Goal: Communication & Community: Answer question/provide support

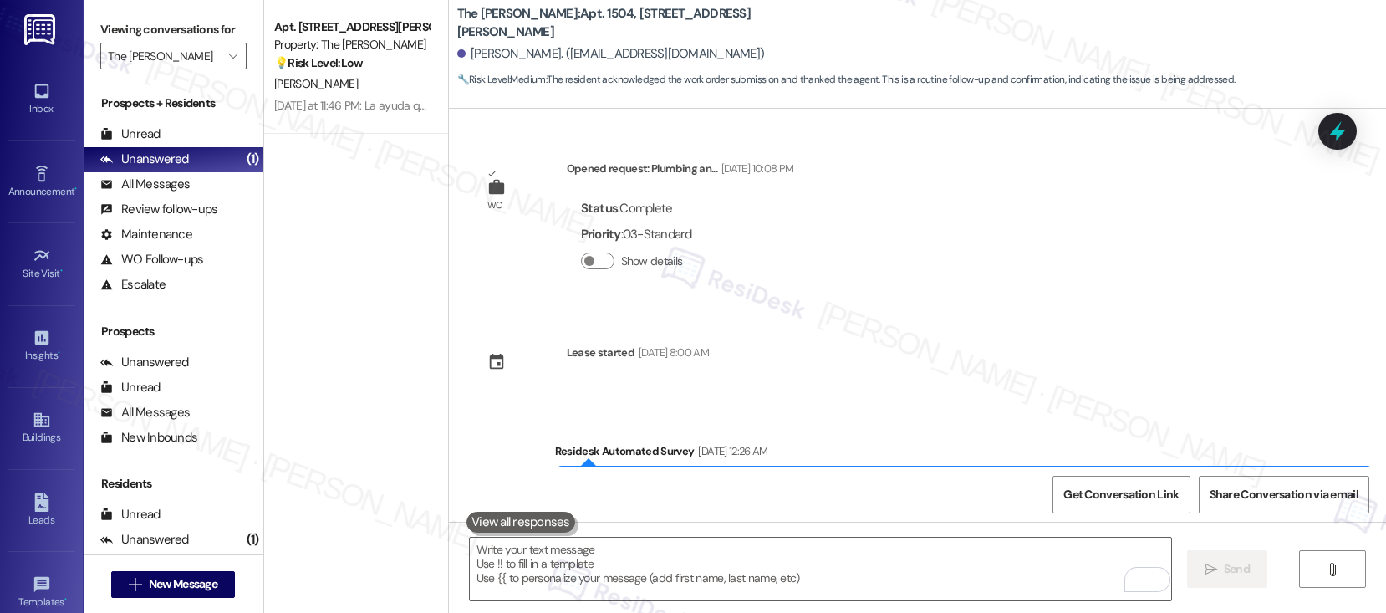
scroll to position [5925, 0]
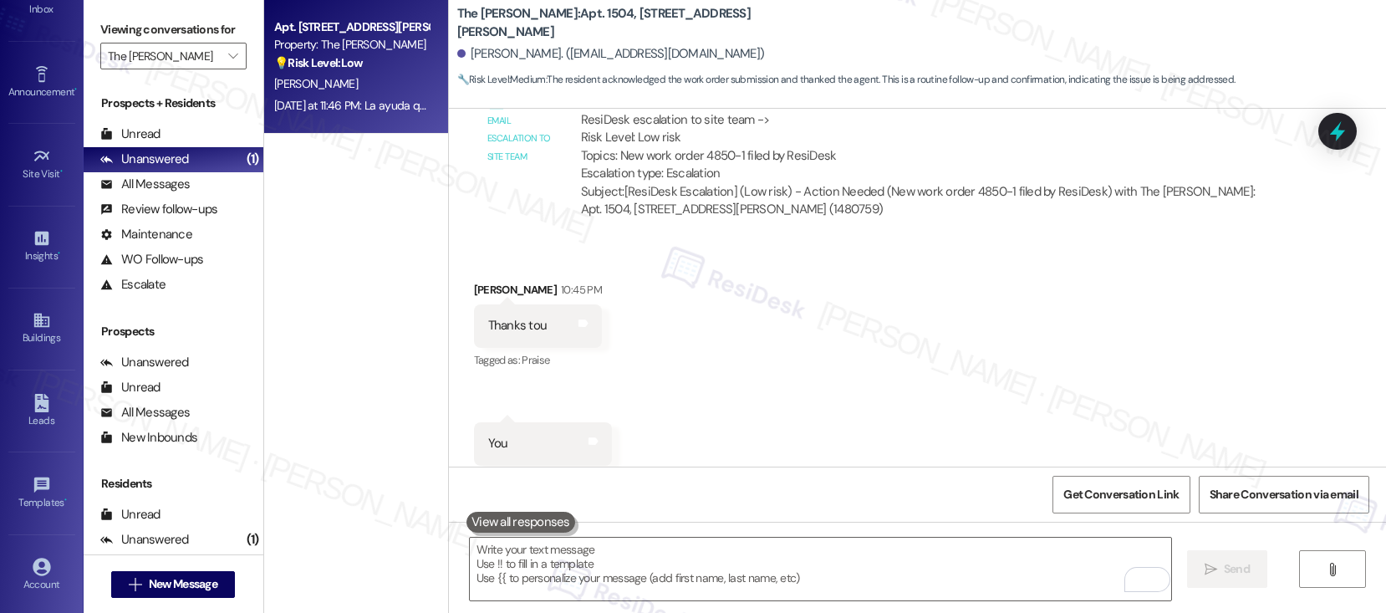
click at [374, 91] on div "[PERSON_NAME]" at bounding box center [351, 84] width 158 height 21
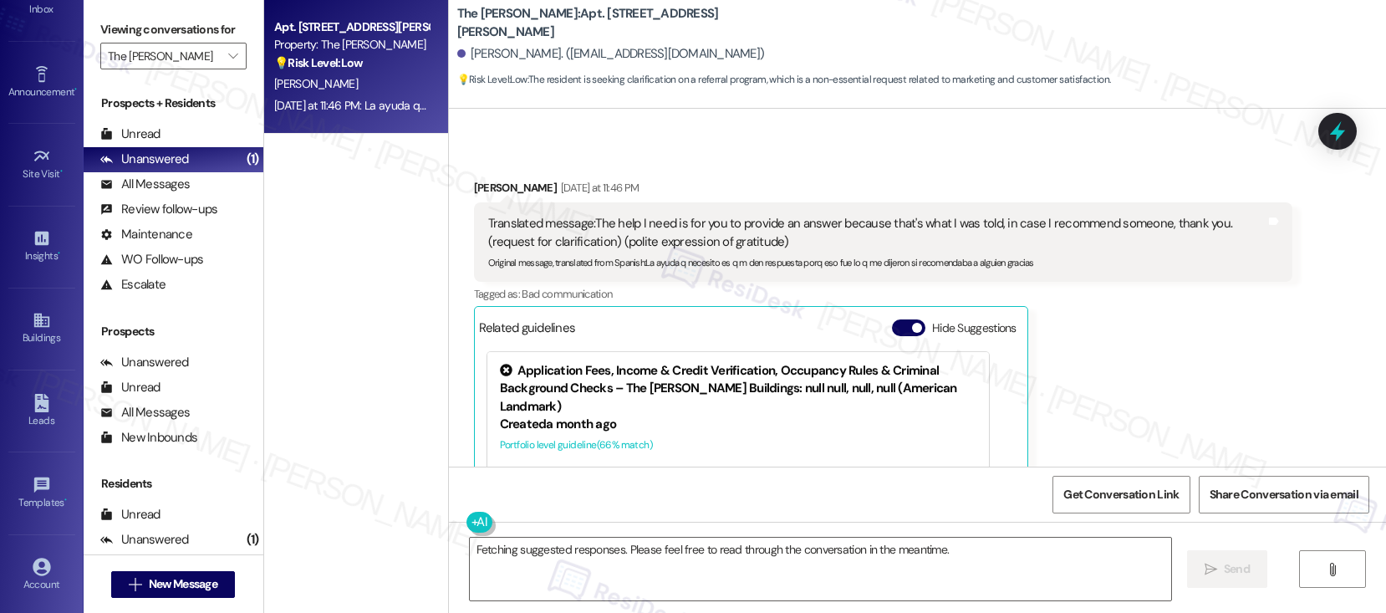
scroll to position [2330, 0]
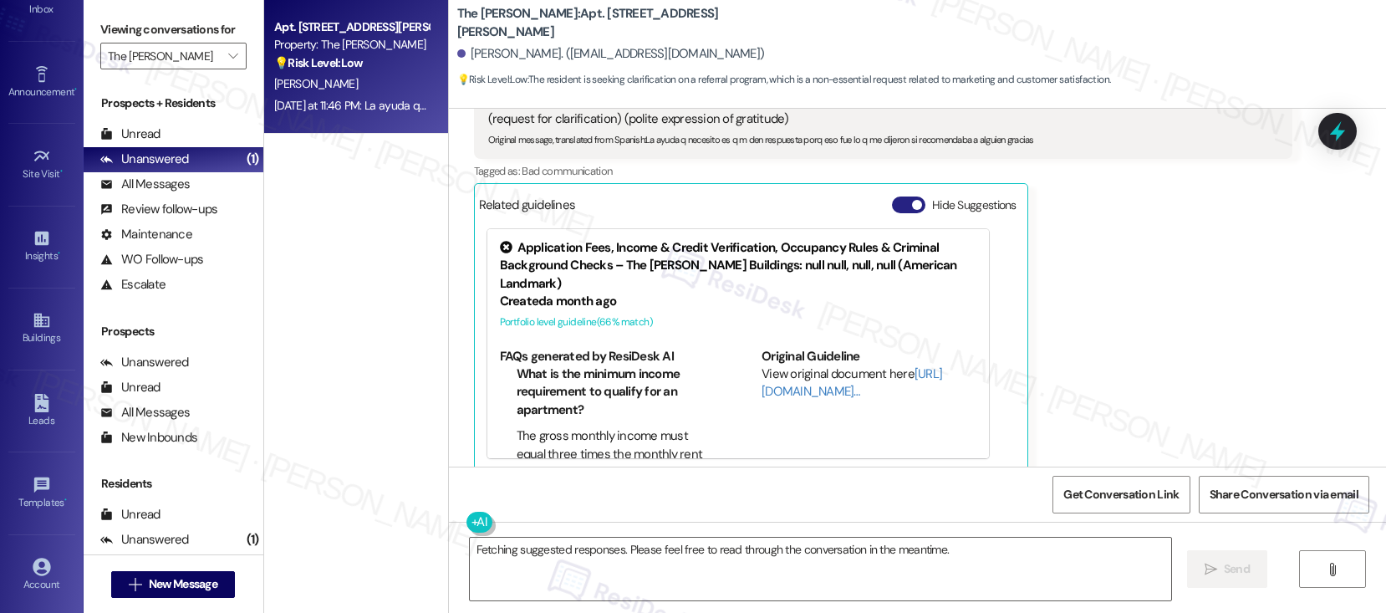
click at [892, 196] on button "Hide Suggestions" at bounding box center [908, 204] width 33 height 17
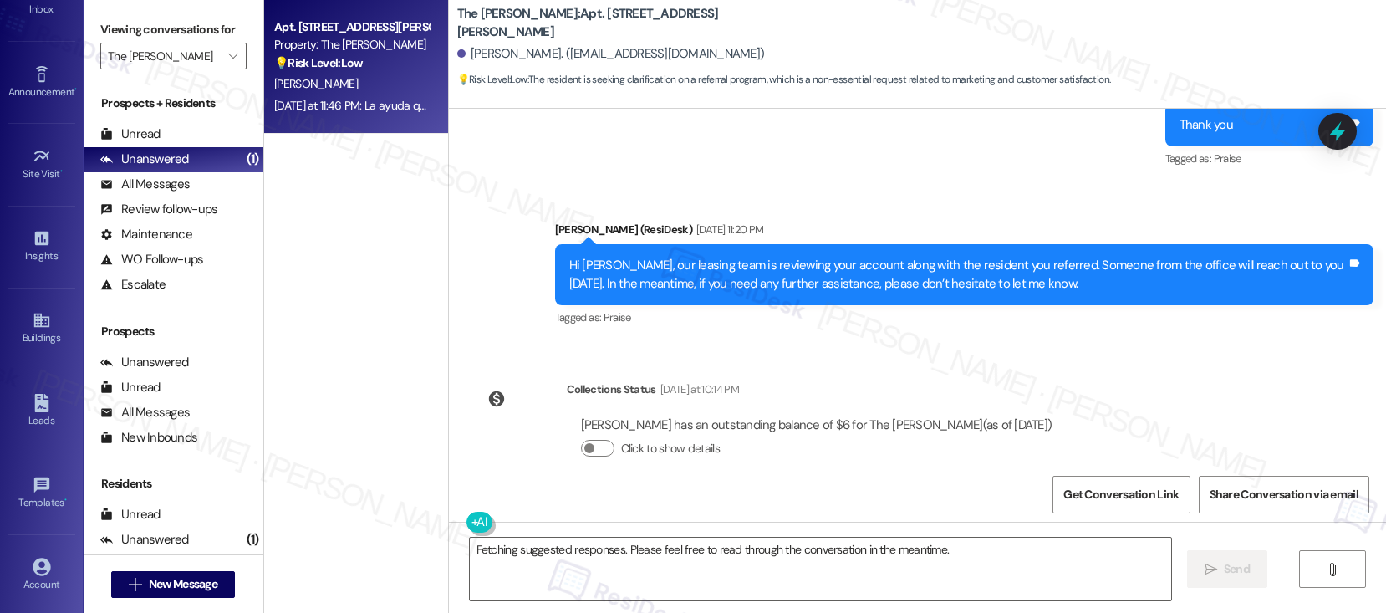
scroll to position [2086, 0]
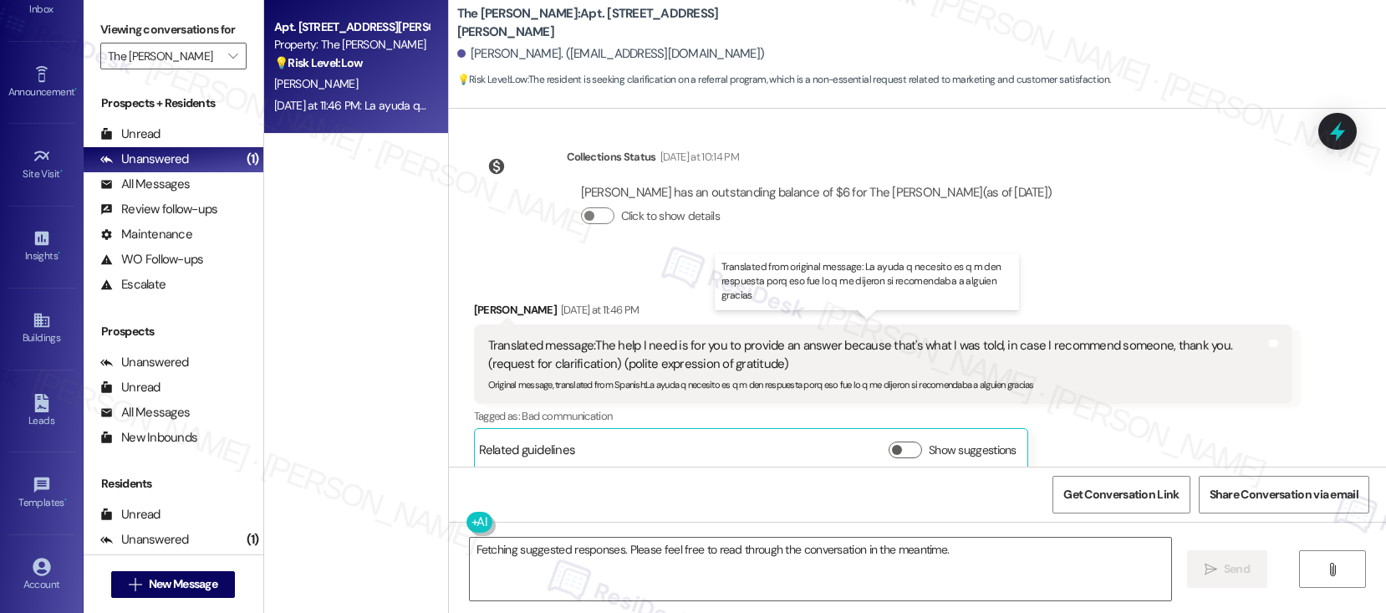
click at [642, 345] on div "Translated message: The help I need is for you to provide an answer because tha…" at bounding box center [876, 355] width 777 height 36
drag, startPoint x: 582, startPoint y: 328, endPoint x: 808, endPoint y: 333, distance: 226.6
click at [808, 337] on div "Translated message: The help I need is for you to provide an answer because tha…" at bounding box center [876, 355] width 777 height 36
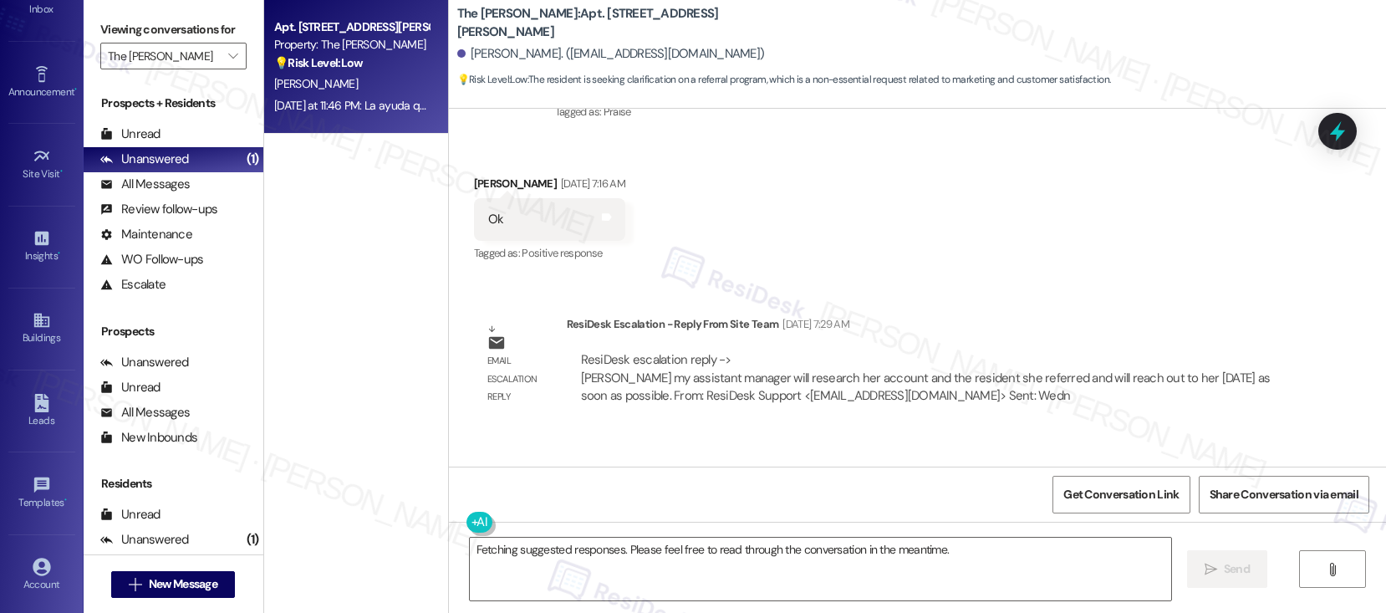
scroll to position [1412, 0]
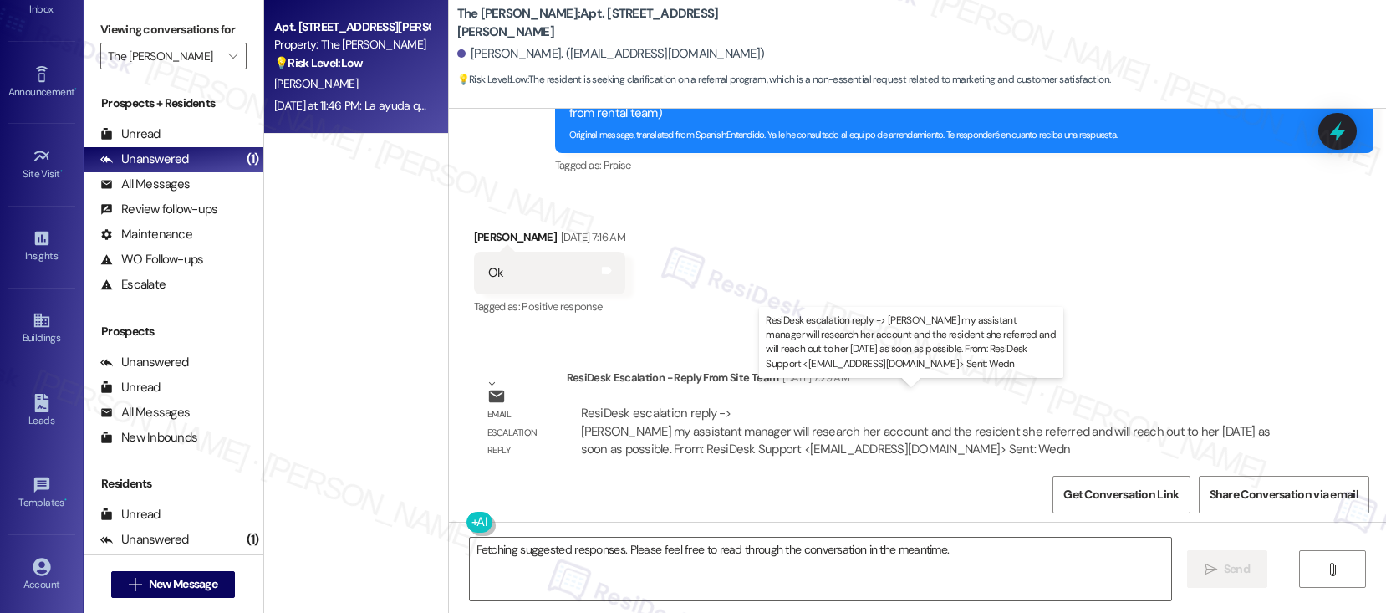
drag, startPoint x: 727, startPoint y: 414, endPoint x: 932, endPoint y: 415, distance: 204.8
click at [974, 411] on div "ResiDesk escalation reply -> [PERSON_NAME] my assistant manager will research h…" at bounding box center [926, 431] width 690 height 53
drag, startPoint x: 853, startPoint y: 415, endPoint x: 1019, endPoint y: 417, distance: 166.3
click at [1019, 416] on div "ResiDesk escalation reply -> [PERSON_NAME] my assistant manager will research h…" at bounding box center [926, 431] width 690 height 53
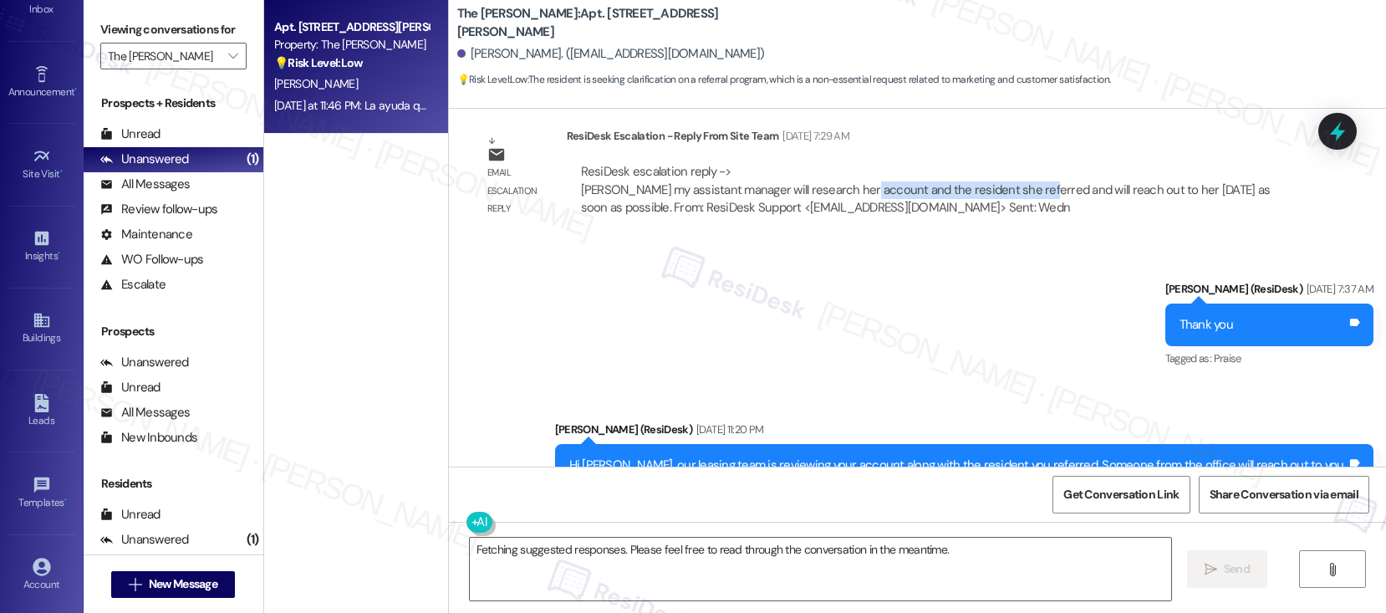
scroll to position [1858, 0]
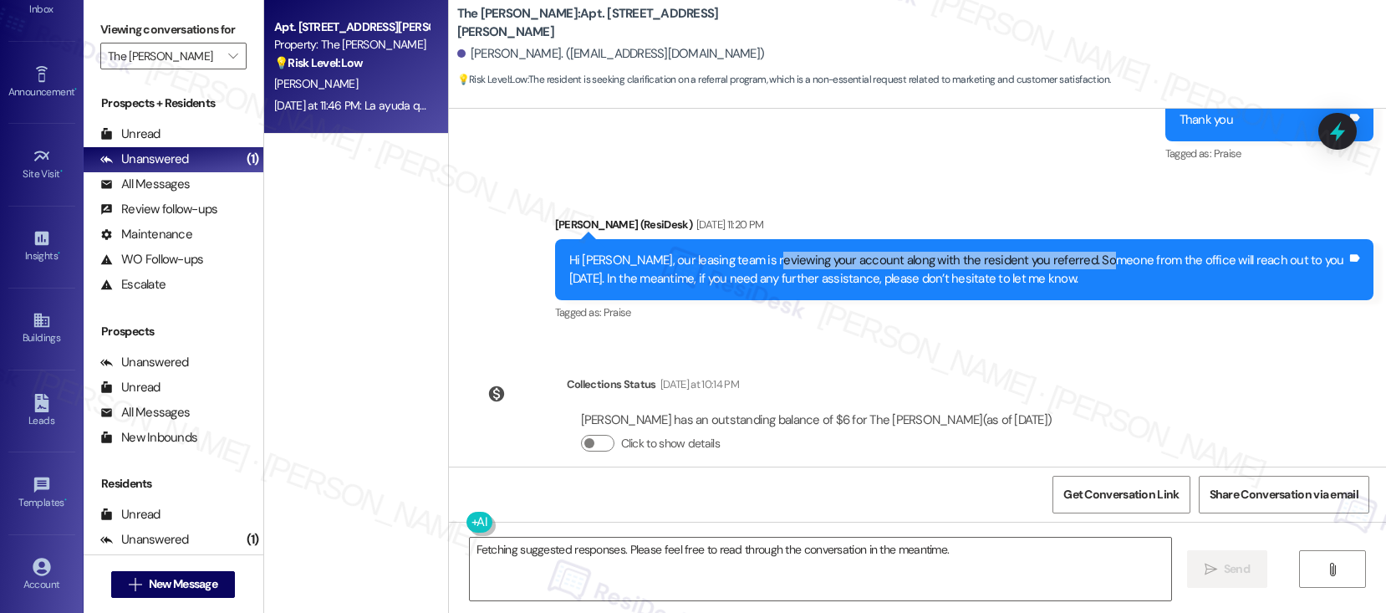
drag, startPoint x: 756, startPoint y: 242, endPoint x: 1088, endPoint y: 247, distance: 332.7
click at [1088, 252] on div "Hi [PERSON_NAME], our leasing team is reviewing your account along with the res…" at bounding box center [957, 270] width 777 height 36
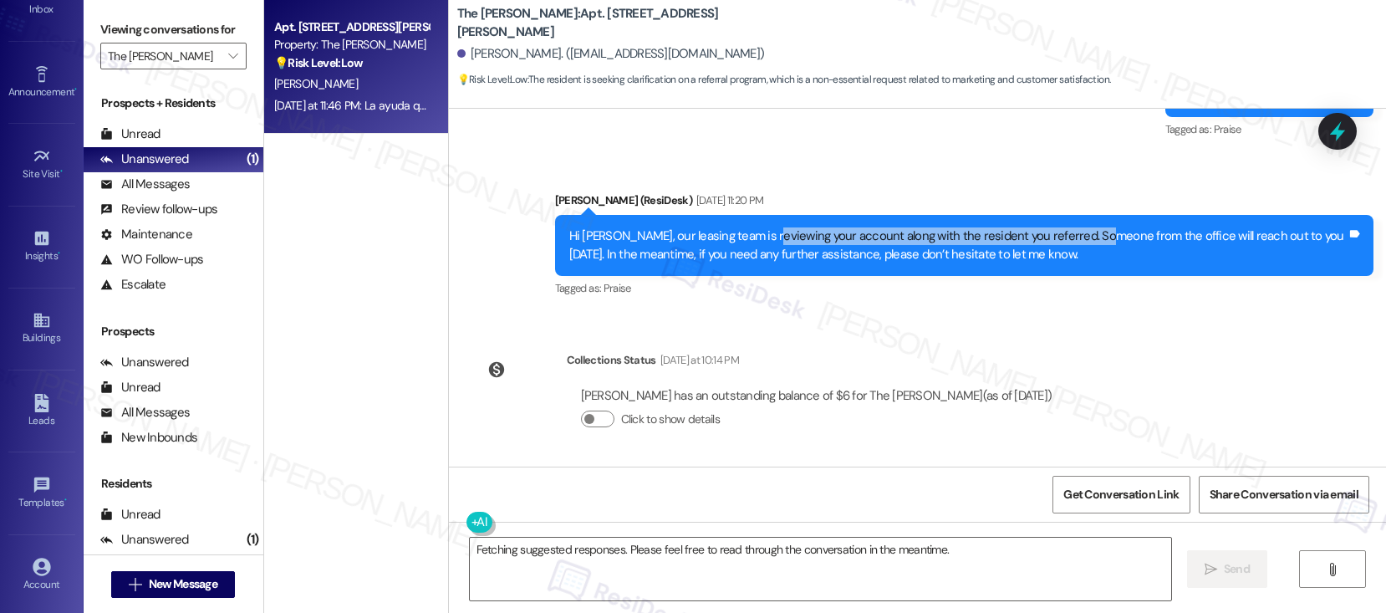
scroll to position [2086, 0]
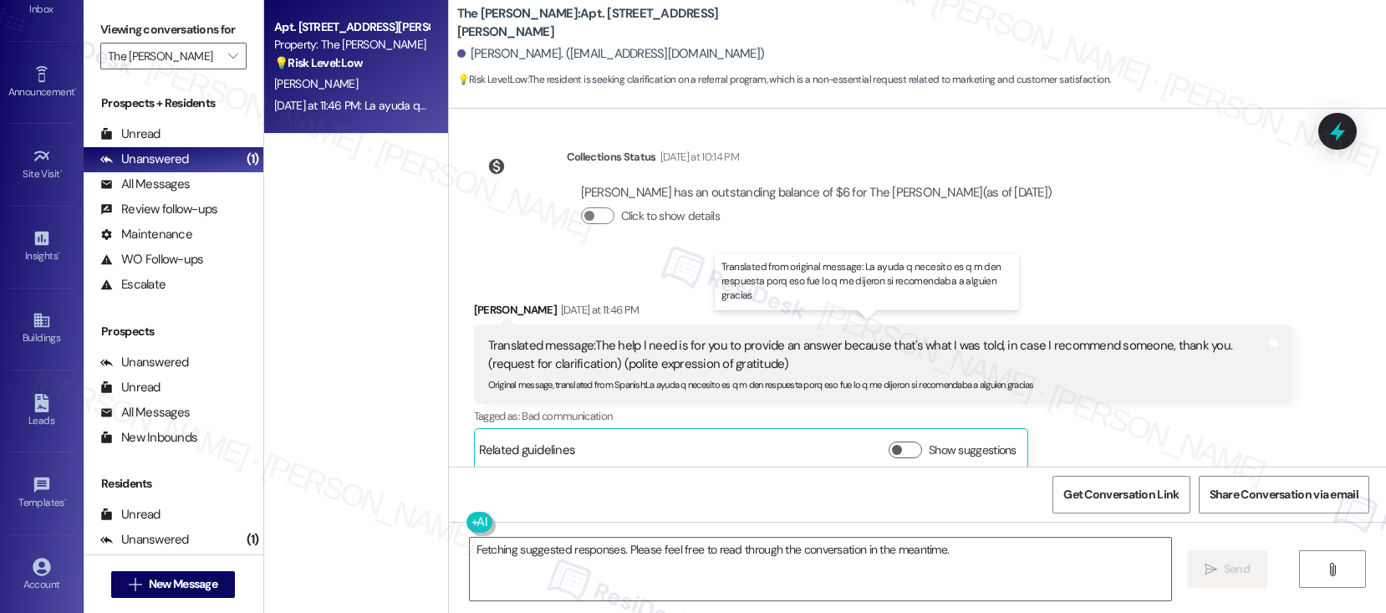
drag, startPoint x: 632, startPoint y: 325, endPoint x: 870, endPoint y: 325, distance: 238.2
click at [870, 337] on div "Translated message: The help I need is for you to provide an answer because tha…" at bounding box center [876, 355] width 777 height 36
drag, startPoint x: 768, startPoint y: 329, endPoint x: 1115, endPoint y: 330, distance: 346.9
click at [1115, 337] on div "Translated message: The help I need is for you to provide an answer because tha…" at bounding box center [876, 355] width 777 height 36
click at [1154, 404] on div "Tagged as: Bad communication Click to highlight conversations about Bad communi…" at bounding box center [883, 416] width 818 height 24
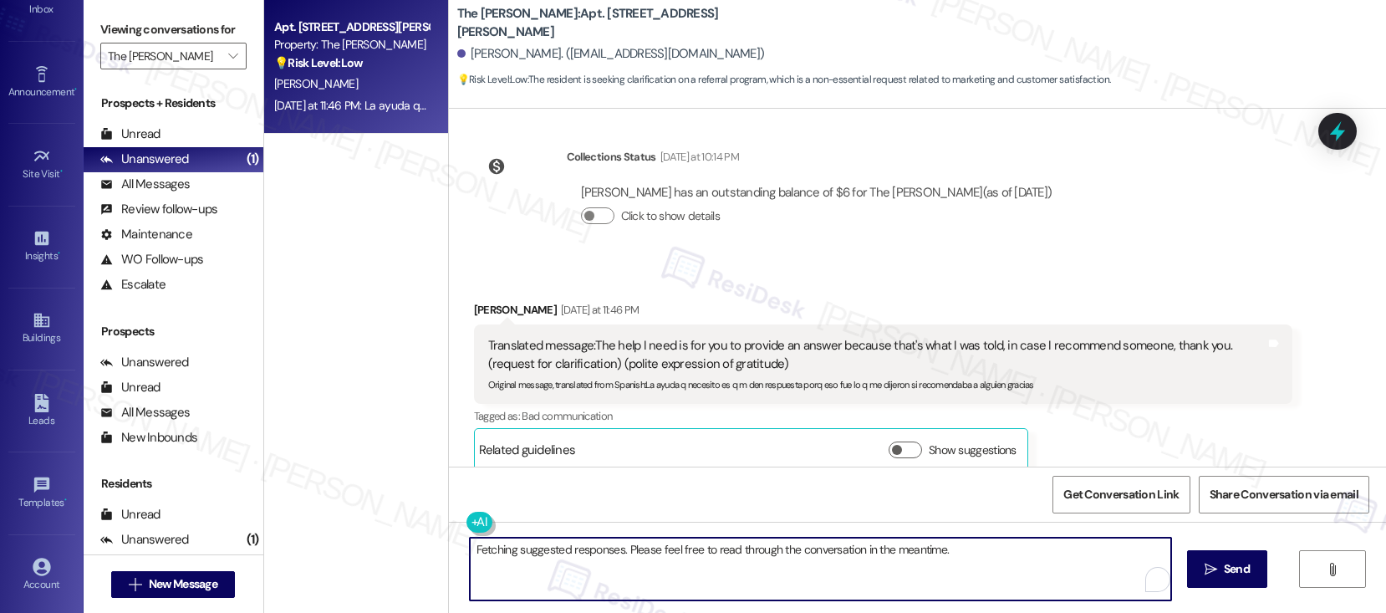
click at [644, 550] on textarea "Fetching suggested responses. Please feel free to read through the conversation…" at bounding box center [820, 568] width 701 height 63
click at [545, 21] on b "The [PERSON_NAME]: Apt. 3506, [STREET_ADDRESS][PERSON_NAME]" at bounding box center [624, 23] width 334 height 36
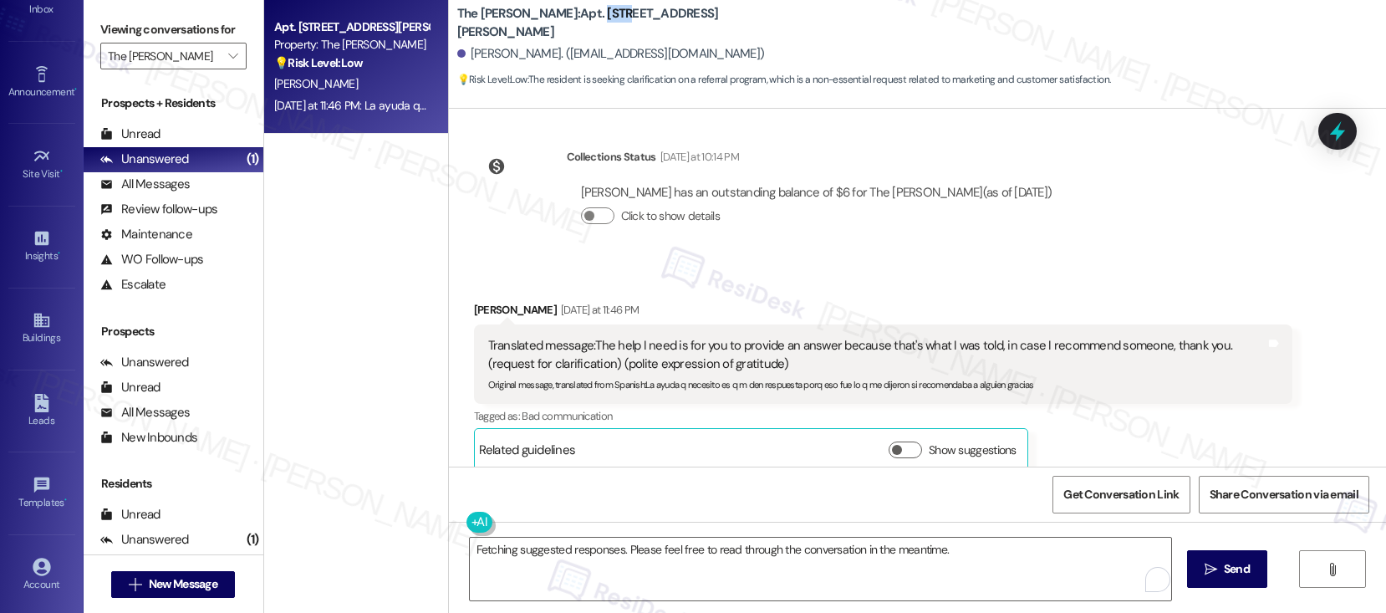
click at [544, 22] on b "The [PERSON_NAME]: Apt. 3506, [STREET_ADDRESS][PERSON_NAME]" at bounding box center [624, 23] width 334 height 36
click at [543, 23] on b "The [PERSON_NAME]: Apt. 3506, [STREET_ADDRESS][PERSON_NAME]" at bounding box center [624, 23] width 334 height 36
copy div "The [PERSON_NAME]: Apt. 3506, [STREET_ADDRESS][PERSON_NAME]"
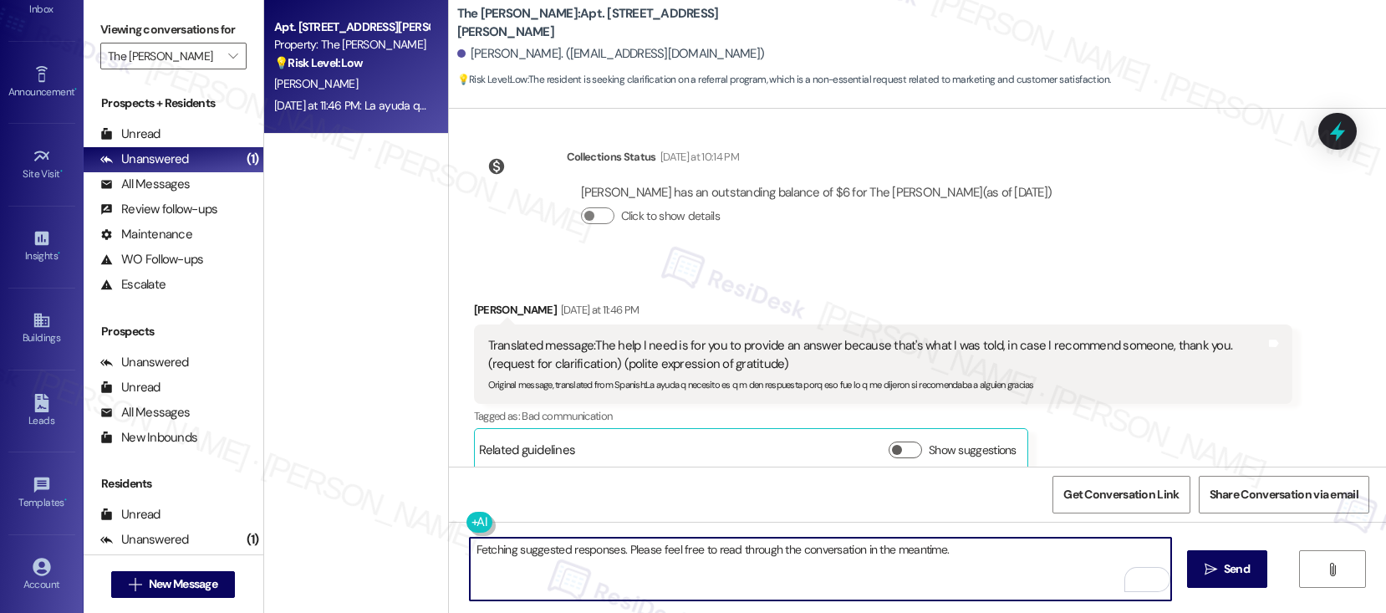
click at [557, 553] on textarea "Fetching suggested responses. Please feel free to read through the conversation…" at bounding box center [820, 568] width 701 height 63
type textarea "Hi [PERSON_NAME], I already sent a follow up for this issue. I will let you kno…"
click at [589, 548] on textarea "Hi [PERSON_NAME], I already sent a follow up for this issue. I will let you kno…" at bounding box center [820, 568] width 701 height 63
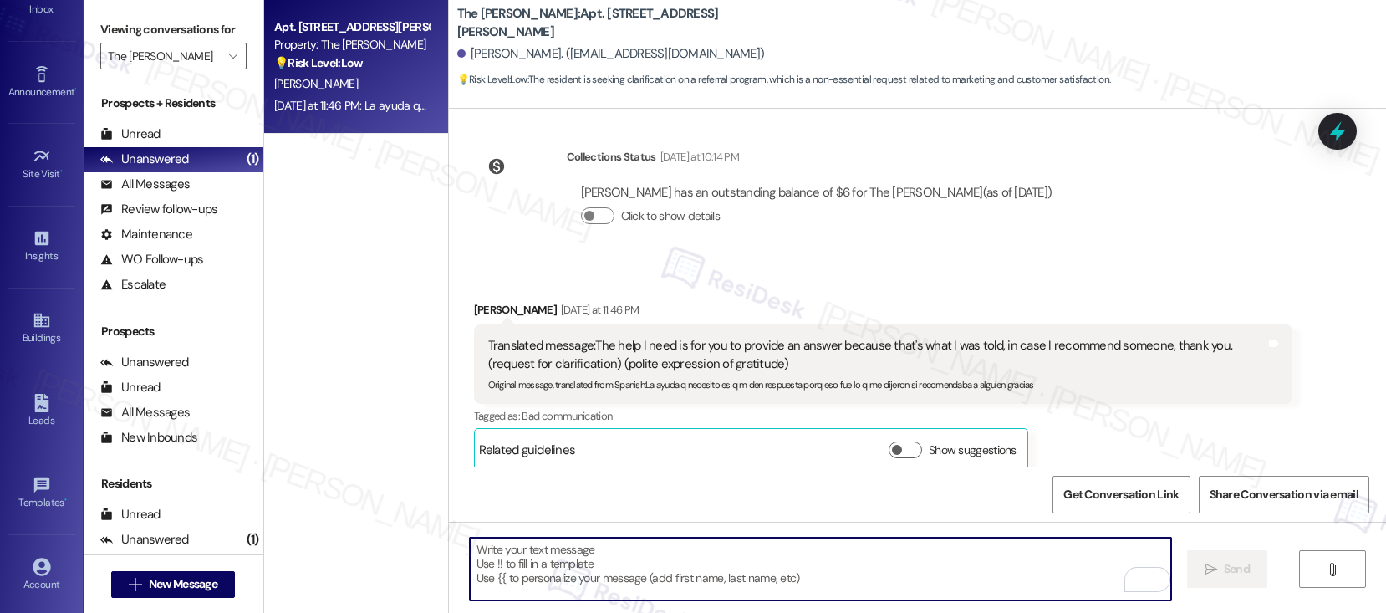
paste textarea "Hi [PERSON_NAME], I already sent a follow up for this issue. I will let you kno…"
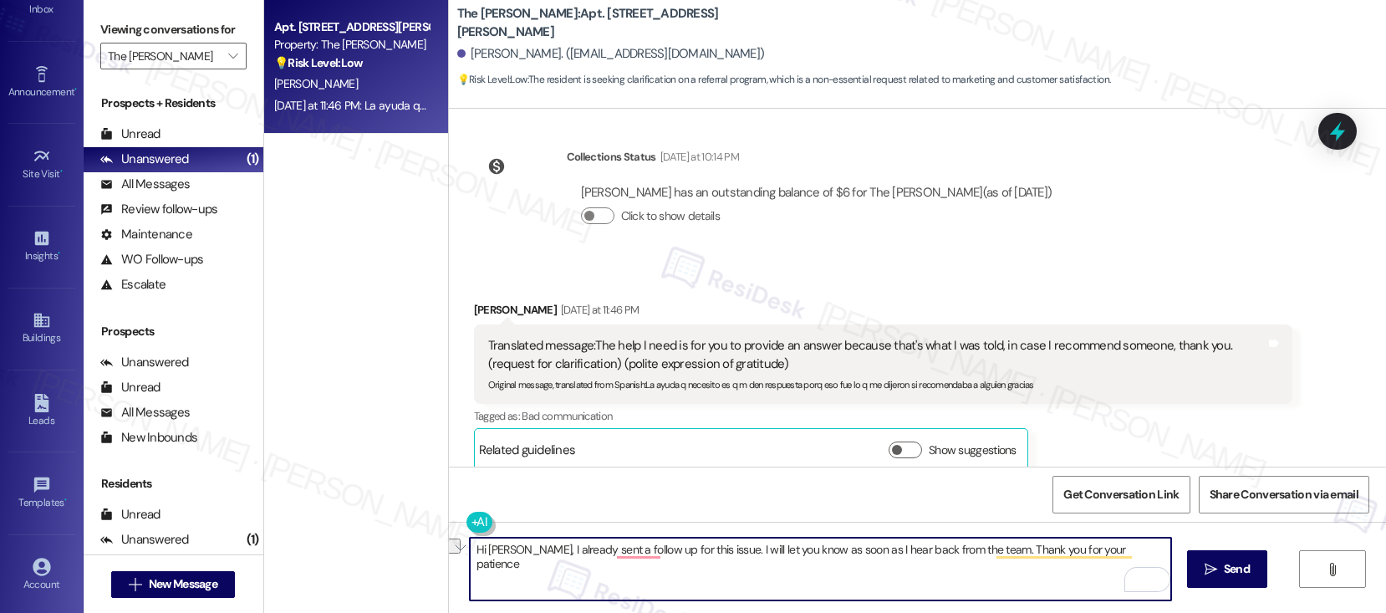
drag, startPoint x: 528, startPoint y: 551, endPoint x: 557, endPoint y: 563, distance: 30.7
click at [557, 563] on textarea "Hi [PERSON_NAME], I already sent a follow up for this issue. I will let you kno…" at bounding box center [820, 568] width 701 height 63
paste textarea "’ve already sent a follow-up regarding this issue and will update you as soon a…"
drag, startPoint x: 600, startPoint y: 554, endPoint x: 747, endPoint y: 559, distance: 147.2
click at [747, 559] on textarea "Hi [PERSON_NAME], I’ve already sent a follow-up regarding this issue and will u…" at bounding box center [820, 568] width 701 height 63
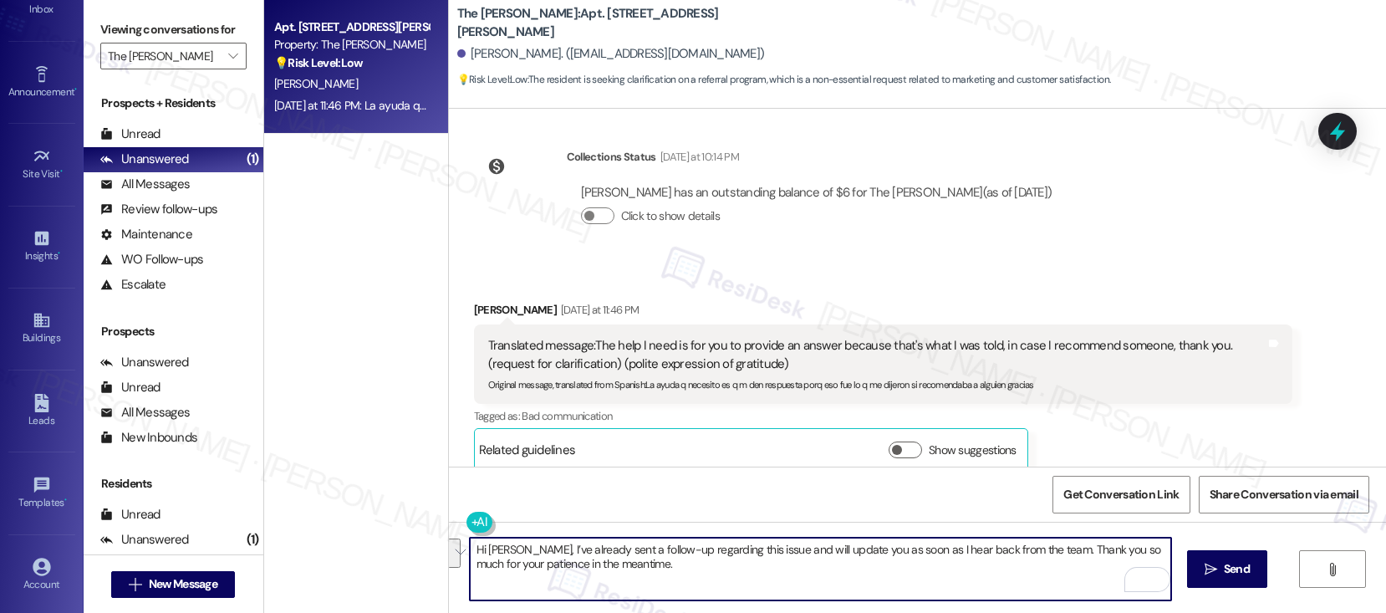
click at [737, 557] on textarea "Hi [PERSON_NAME], I’ve already sent a follow-up regarding this issue and will u…" at bounding box center [820, 568] width 701 height 63
type textarea "Hi [PERSON_NAME], I’ve already sent a follow-up regarding this issue and will u…"
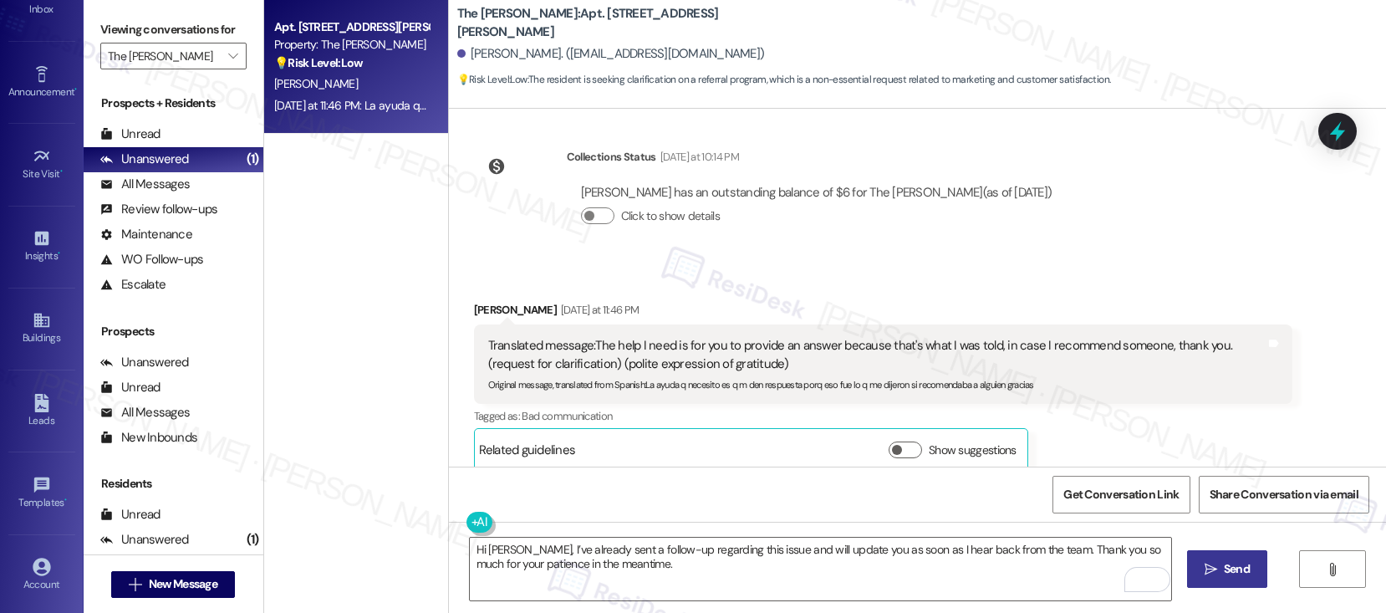
click at [1218, 581] on button " Send" at bounding box center [1227, 569] width 81 height 38
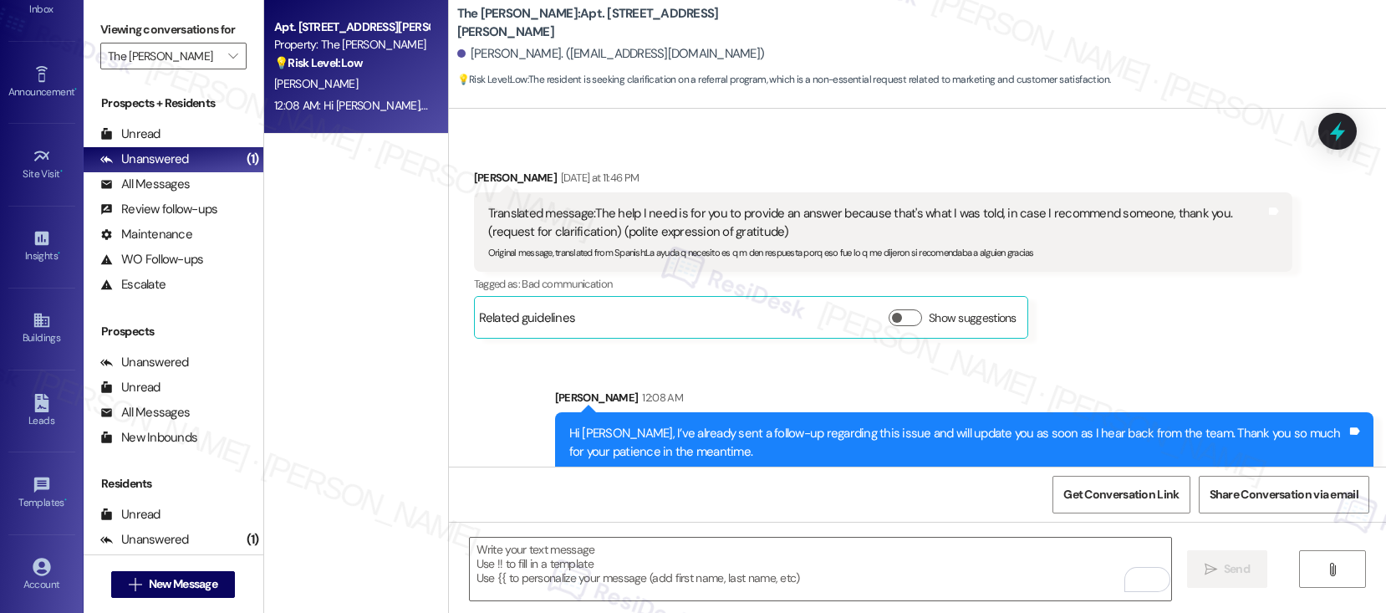
scroll to position [2220, 0]
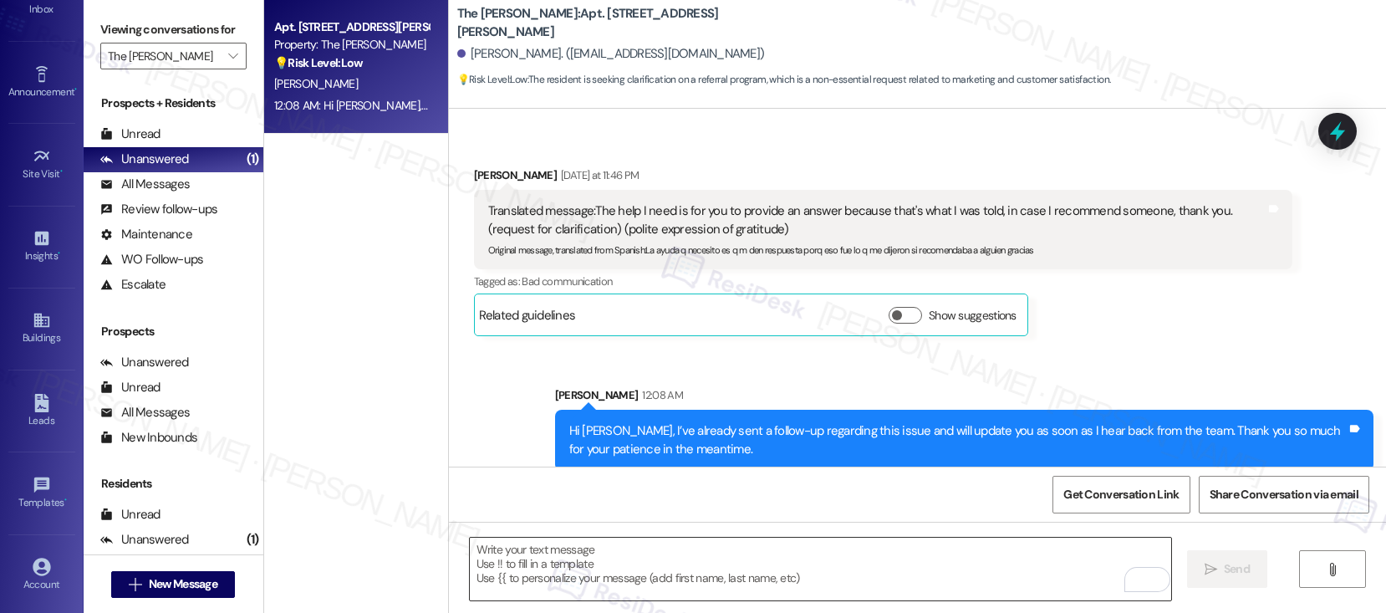
click at [930, 561] on textarea "To enrich screen reader interactions, please activate Accessibility in Grammarl…" at bounding box center [820, 568] width 701 height 63
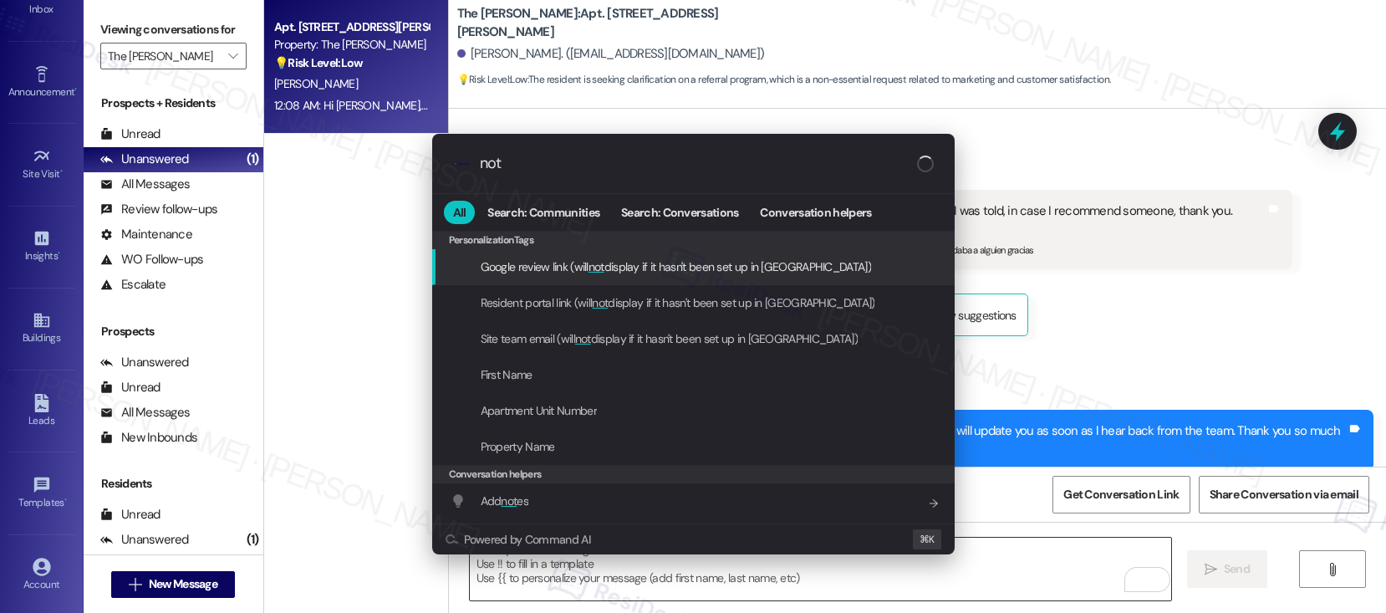
type input "note"
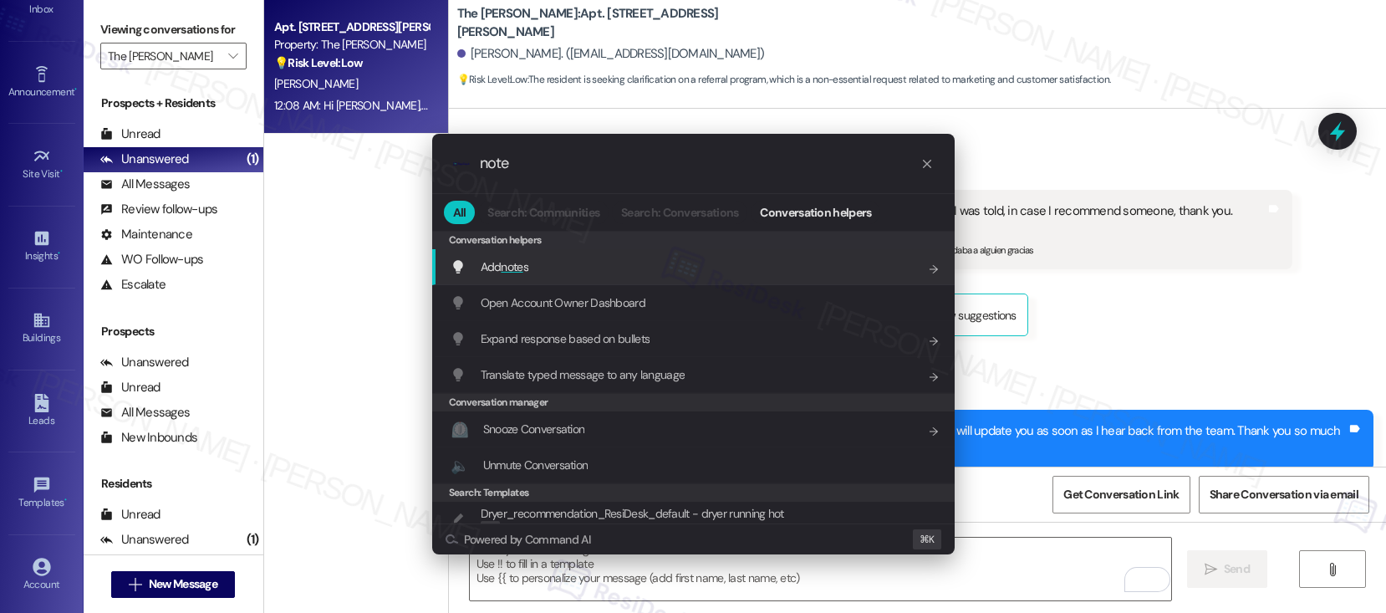
click at [766, 267] on div "Add note s Add shortcut" at bounding box center [695, 266] width 489 height 18
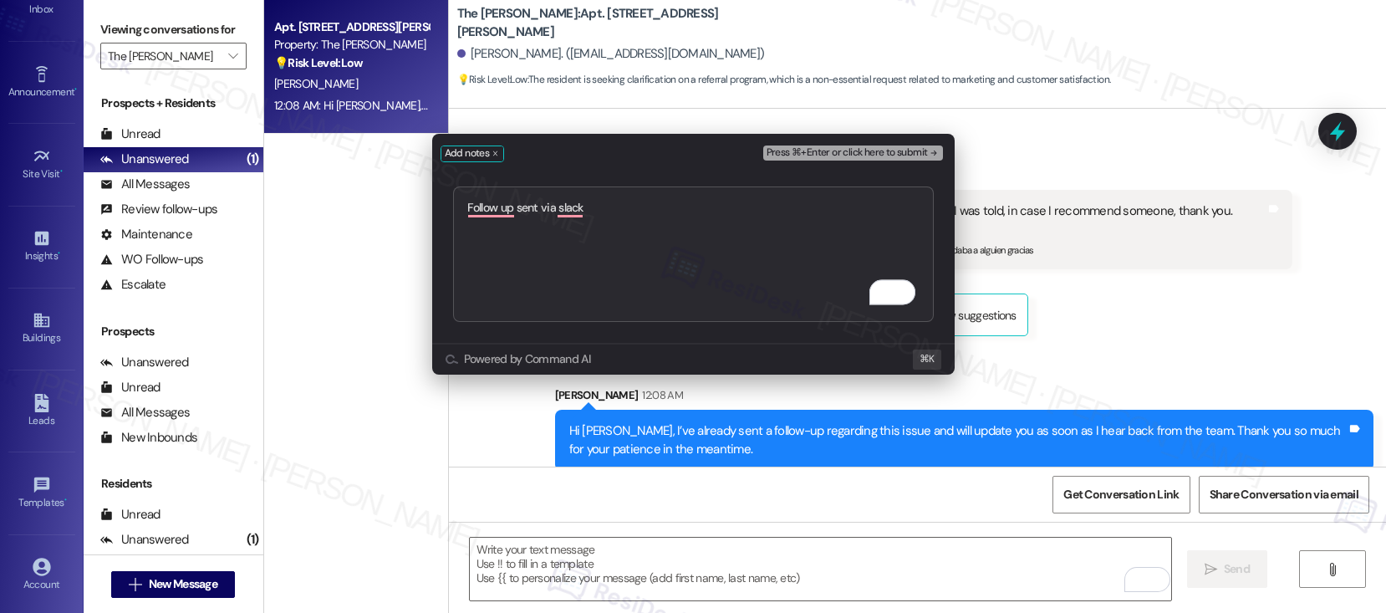
type textarea "Follow up sent via slack"
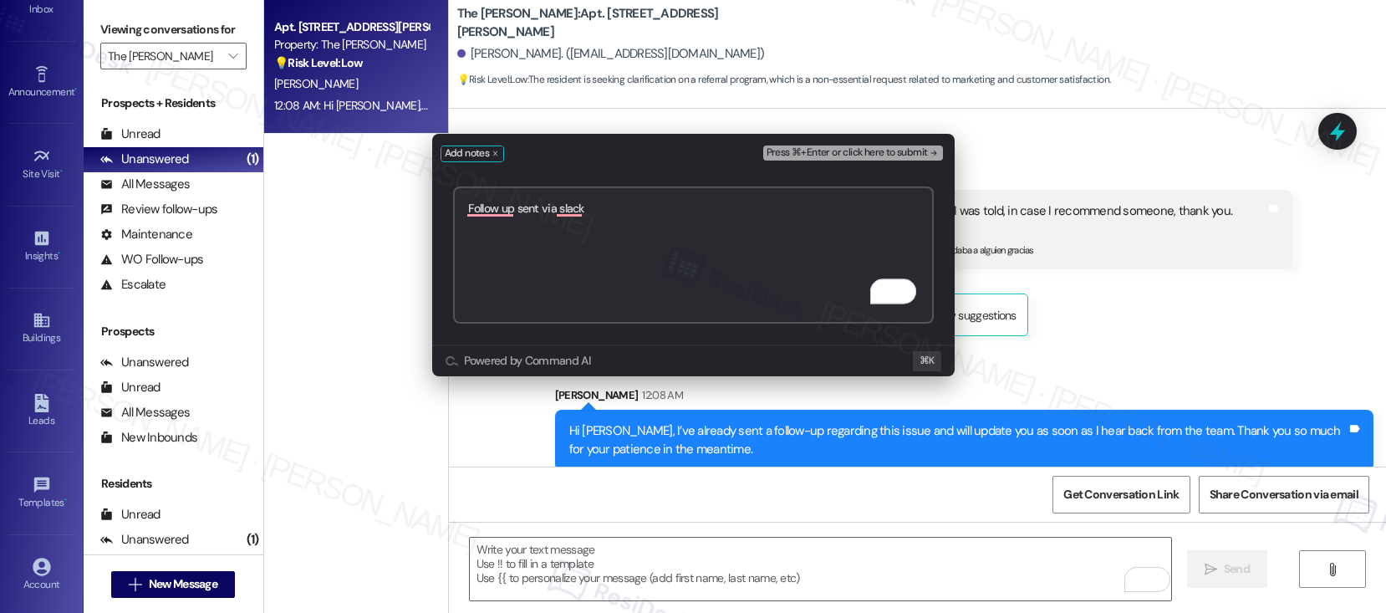
click at [822, 154] on span "Press ⌘+Enter or click here to submit" at bounding box center [847, 153] width 161 height 12
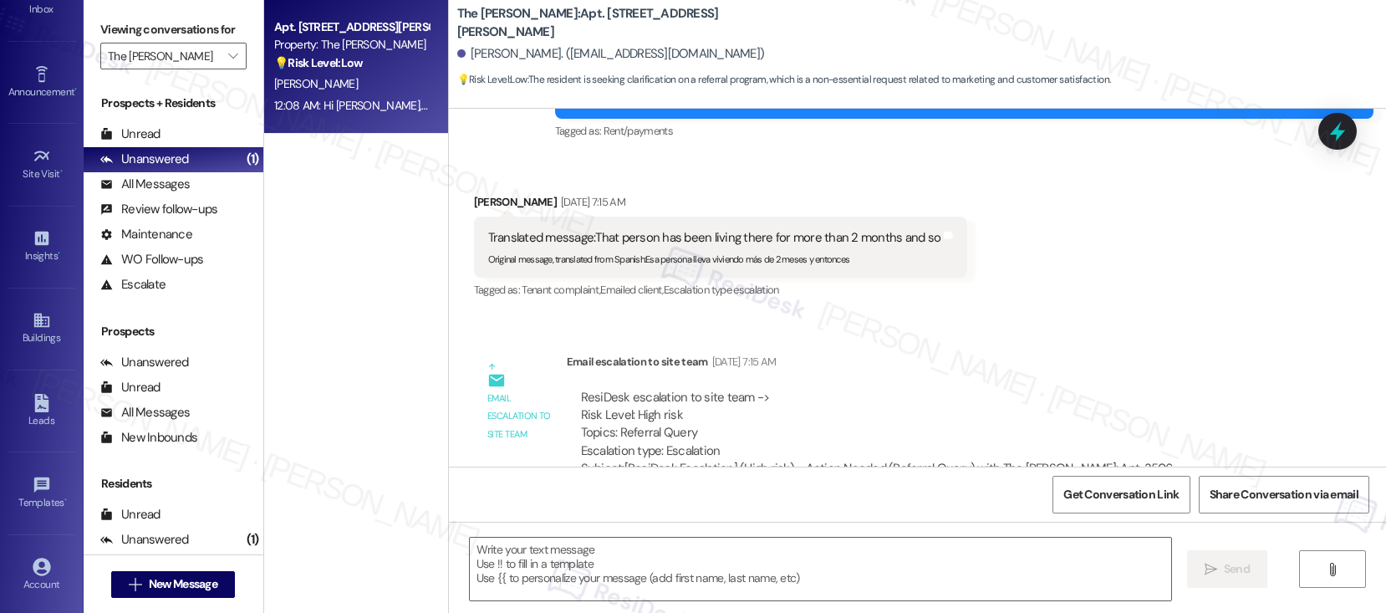
type textarea "Fetching suggested responses. Please feel free to read through the conversation…"
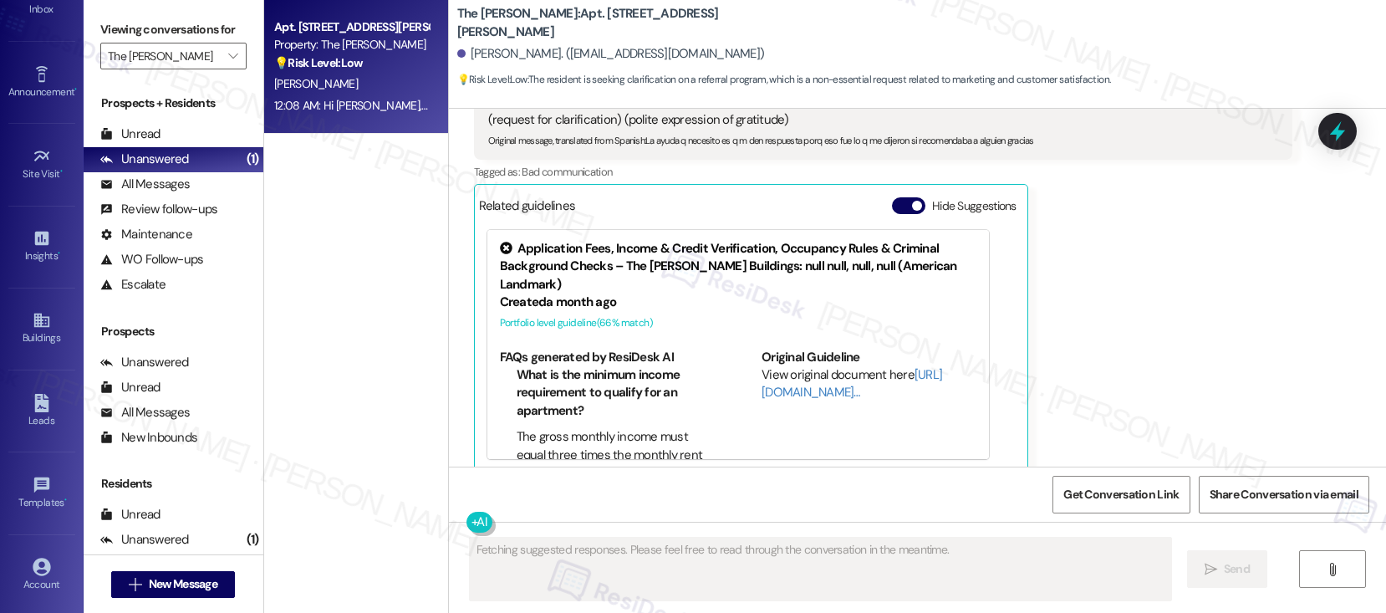
scroll to position [2631, 0]
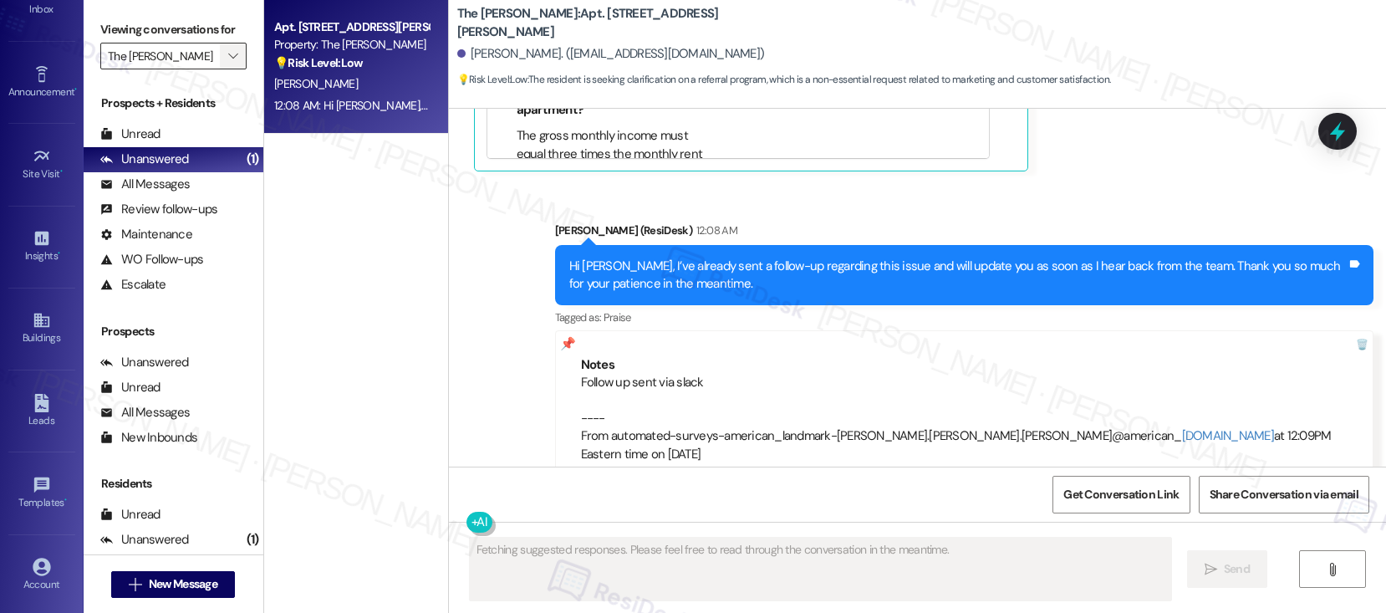
click at [228, 63] on icon "" at bounding box center [232, 55] width 9 height 13
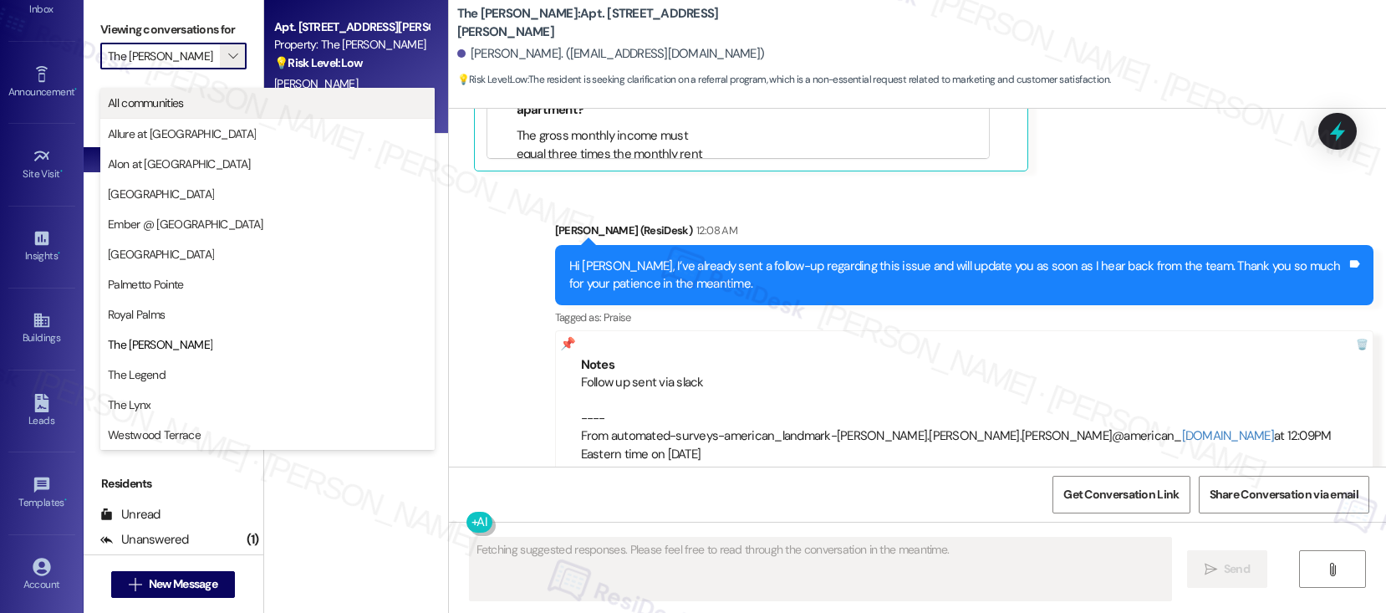
click at [204, 106] on span "All communities" at bounding box center [267, 102] width 319 height 17
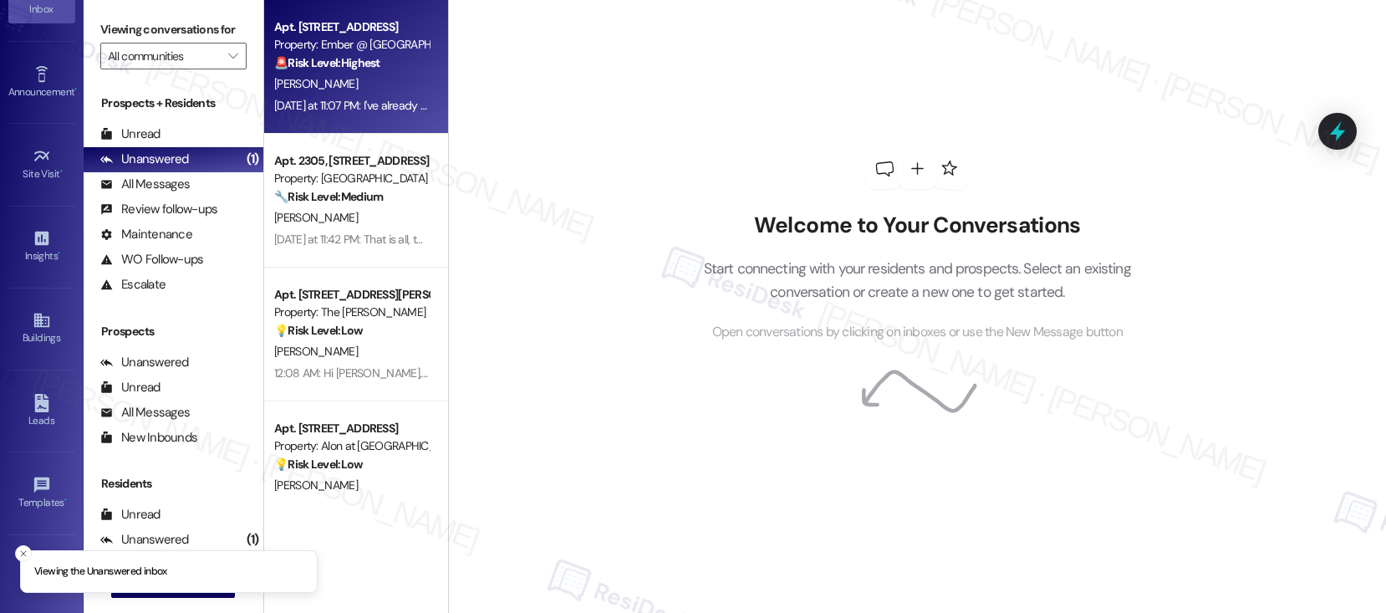
click at [334, 102] on div "[DATE] at 11:07 PM: I've already submitted a work order thanks [DATE] at 11:07 …" at bounding box center [422, 105] width 296 height 15
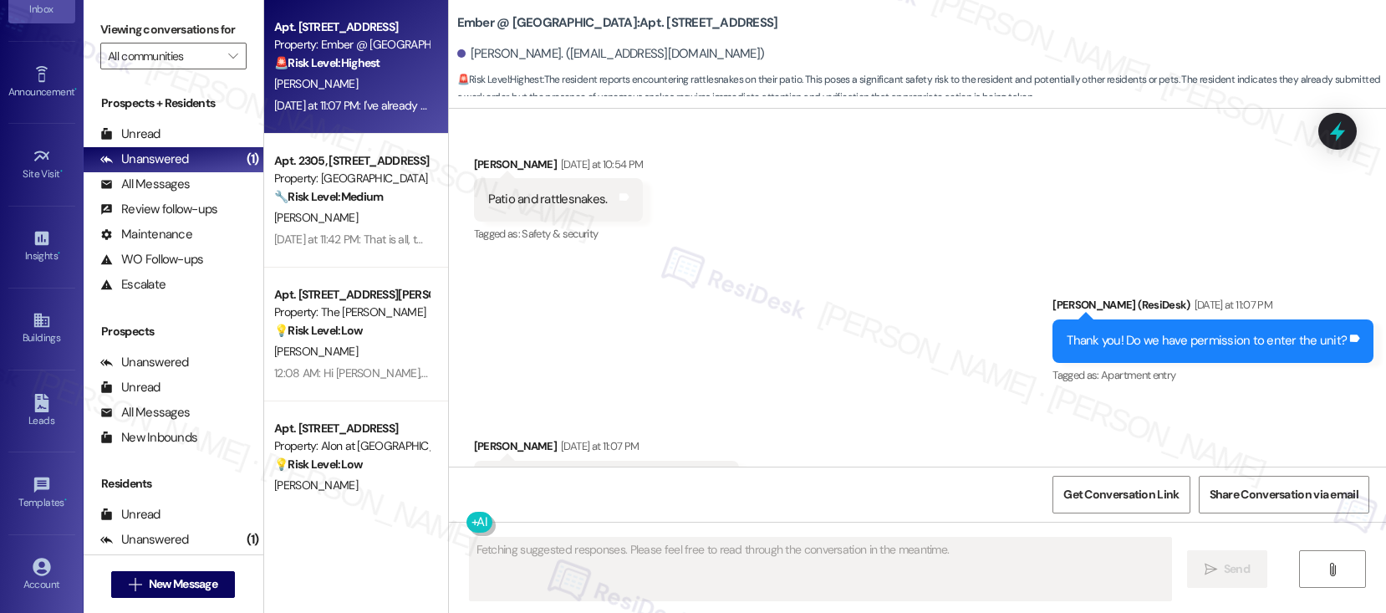
scroll to position [1696, 0]
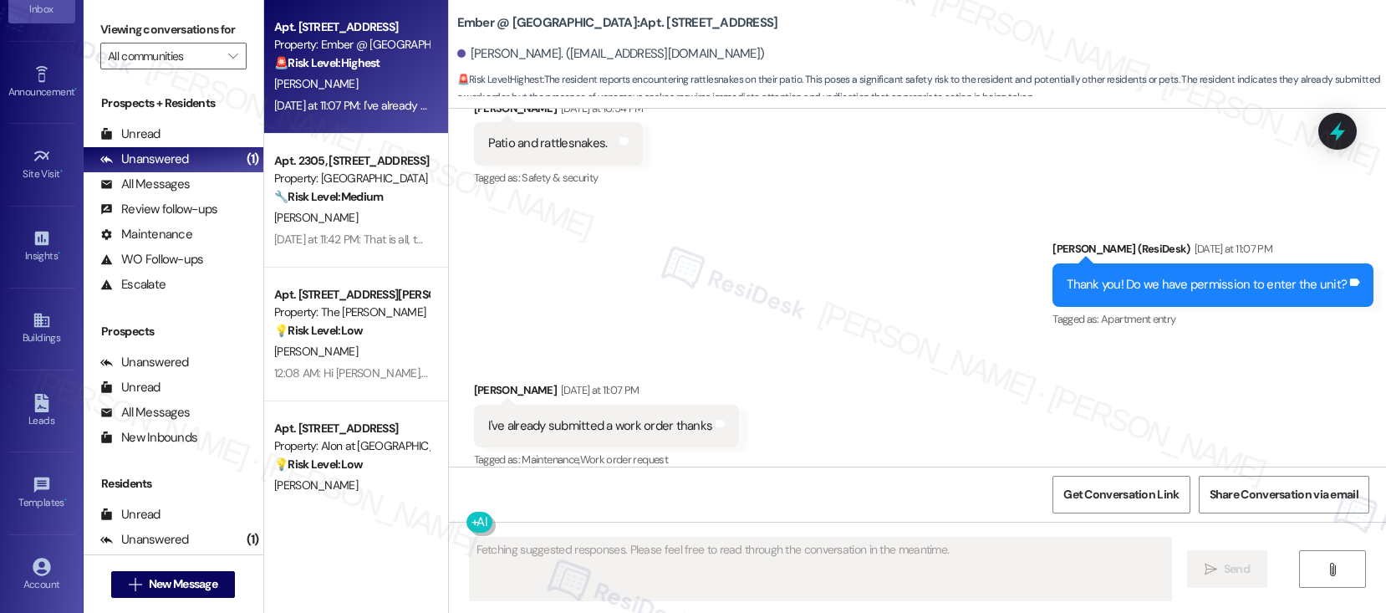
click at [364, 91] on div "[PERSON_NAME]" at bounding box center [351, 84] width 158 height 21
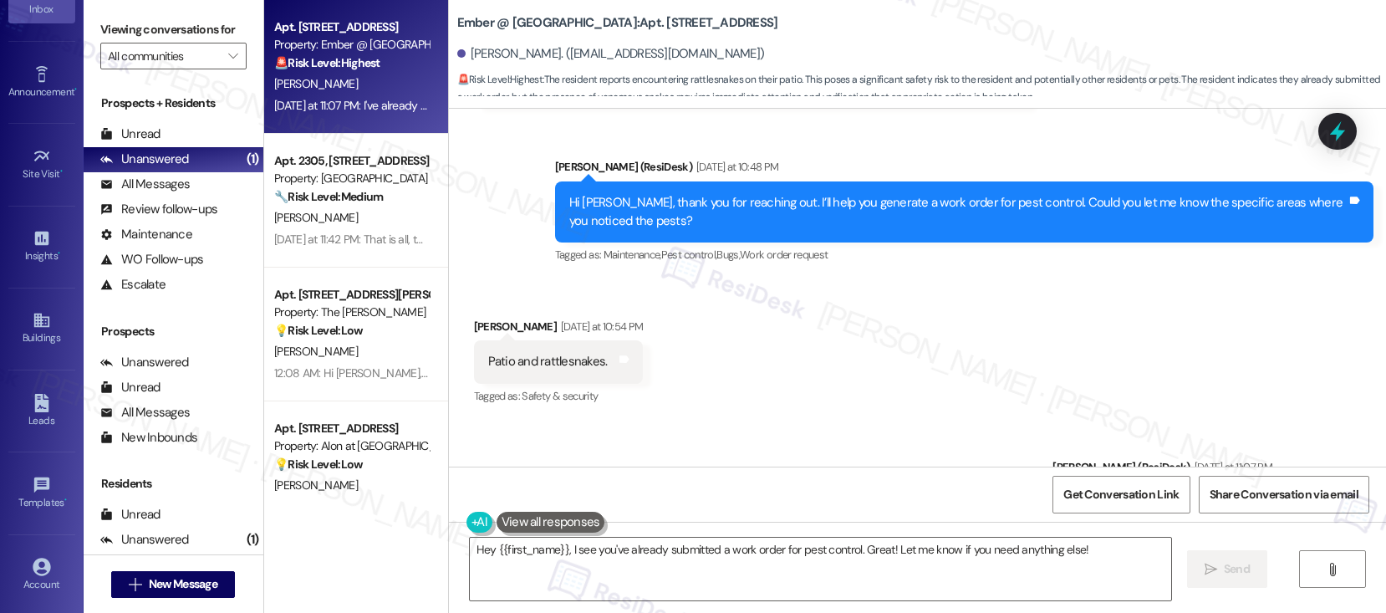
scroll to position [1446, 0]
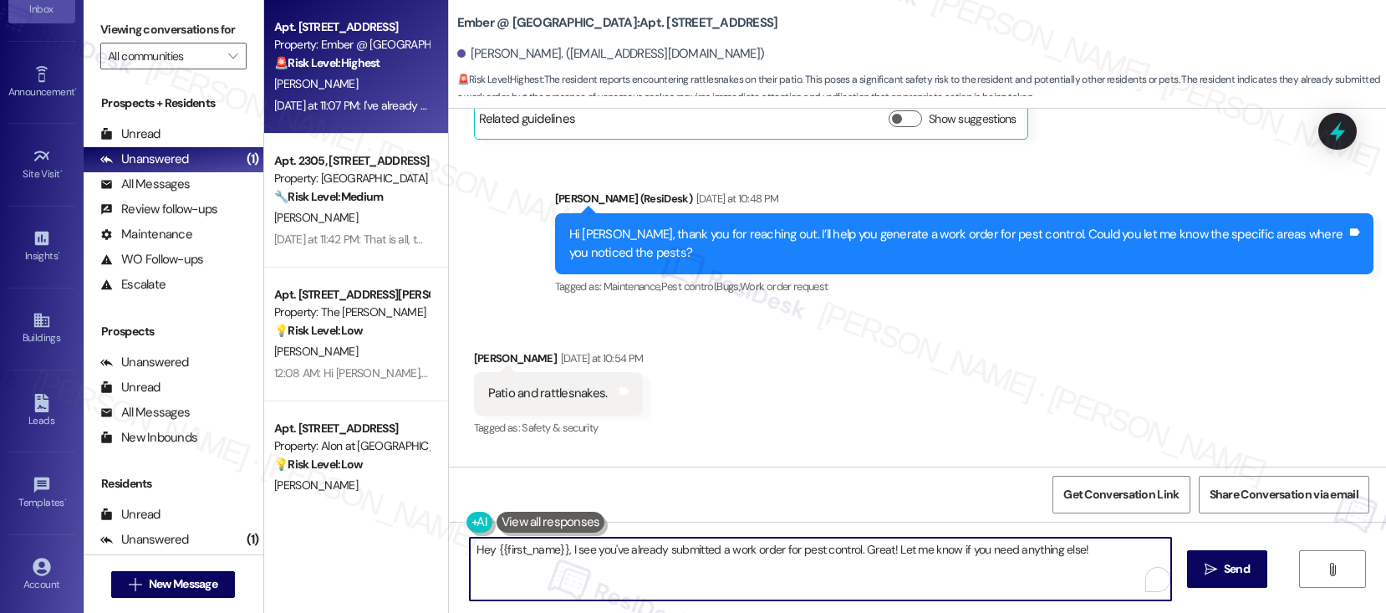
click at [715, 557] on textarea "Hey {{first_name}}, I see you've already submitted a work order for pest contro…" at bounding box center [820, 568] width 701 height 63
click at [997, 563] on textarea "Hey {{first_name}}, I see you've already submitted a work order for pest contro…" at bounding box center [820, 568] width 701 height 63
click at [1107, 555] on textarea "Hey {{first_name}}, I see you've already submitted a work order for pest contro…" at bounding box center [820, 568] width 701 height 63
drag, startPoint x: 558, startPoint y: 549, endPoint x: 349, endPoint y: 549, distance: 209.8
click at [349, 549] on div "Apt. [STREET_ADDRESS] Property: Ember @ [GEOGRAPHIC_DATA] 🚨 Risk Level: Highest…" at bounding box center [825, 306] width 1122 height 613
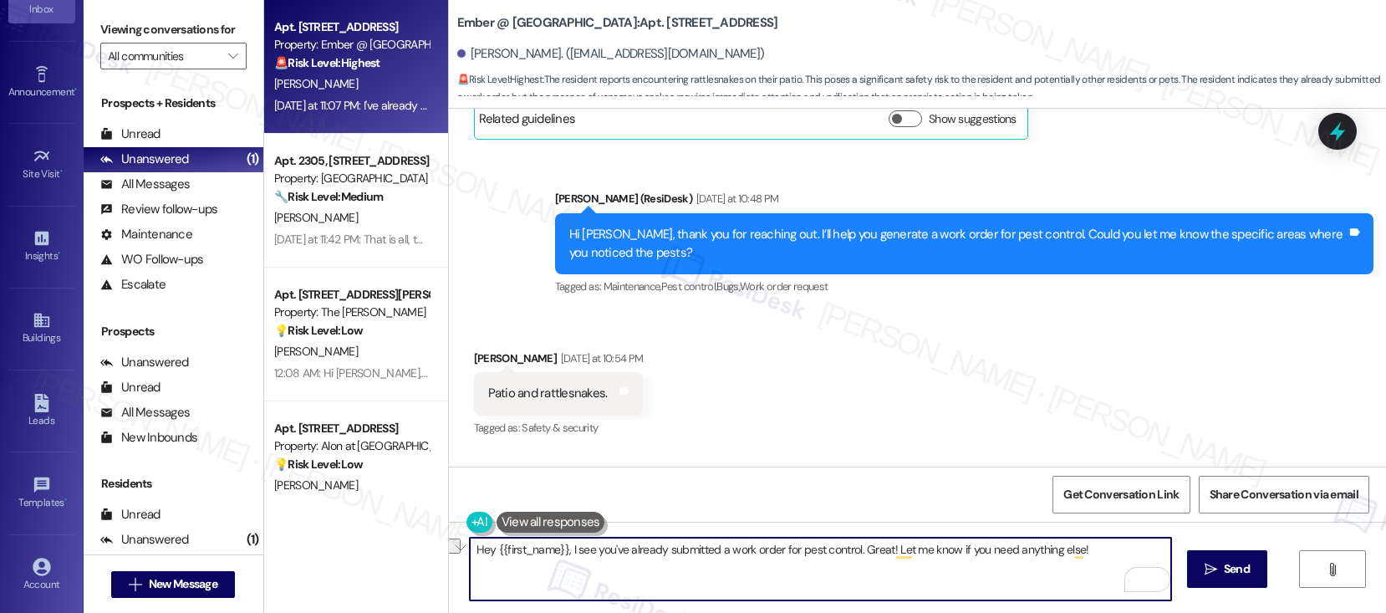
drag, startPoint x: 558, startPoint y: 550, endPoint x: 410, endPoint y: 547, distance: 148.0
click at [410, 547] on div "Apt. [STREET_ADDRESS] Property: Ember @ [GEOGRAPHIC_DATA] 🚨 Risk Level: Highest…" at bounding box center [825, 306] width 1122 height 613
type textarea "I see you've already submitted a work order for pest control. Great! Let me kno…"
click at [1222, 583] on button " Send" at bounding box center [1227, 569] width 81 height 38
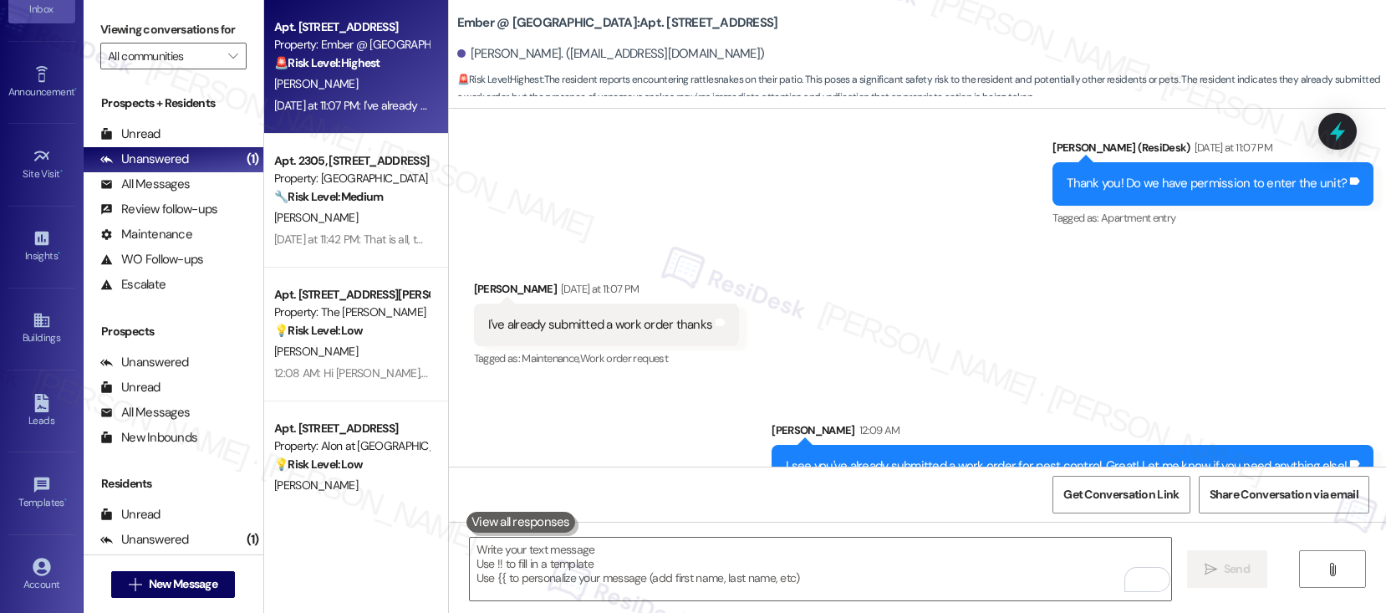
scroll to position [1814, 0]
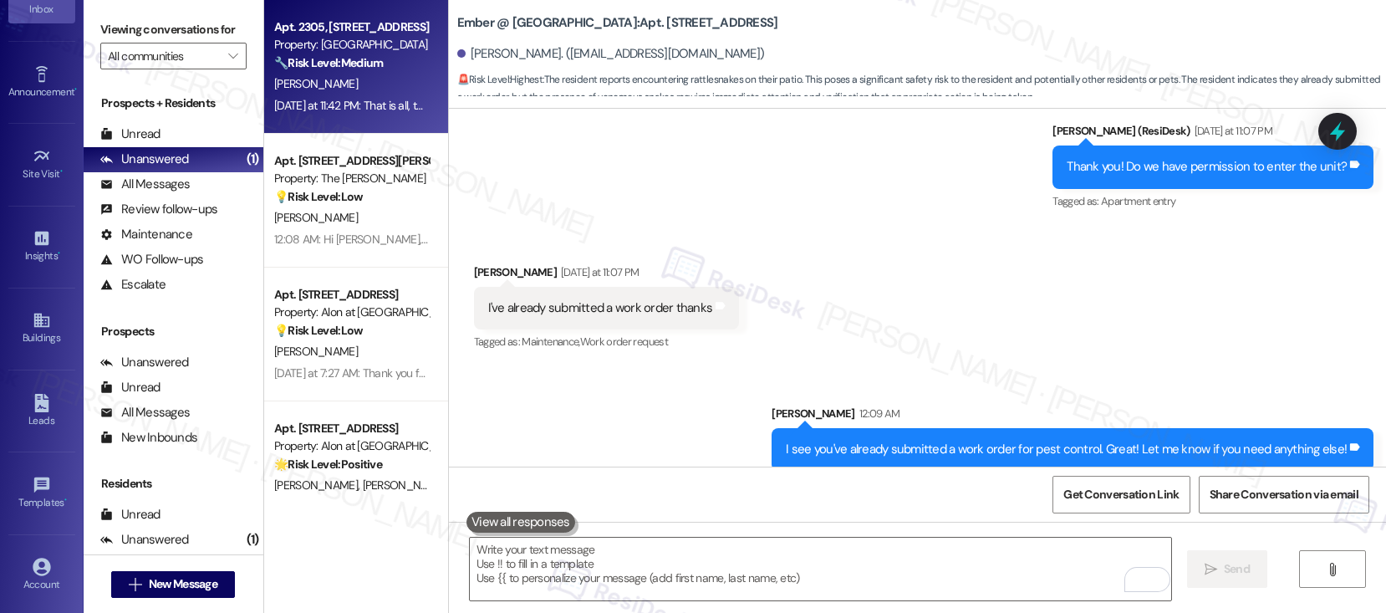
click at [360, 94] on div "[PERSON_NAME]" at bounding box center [351, 84] width 158 height 21
type textarea "Fetching suggested responses. Please feel free to read through the conversation…"
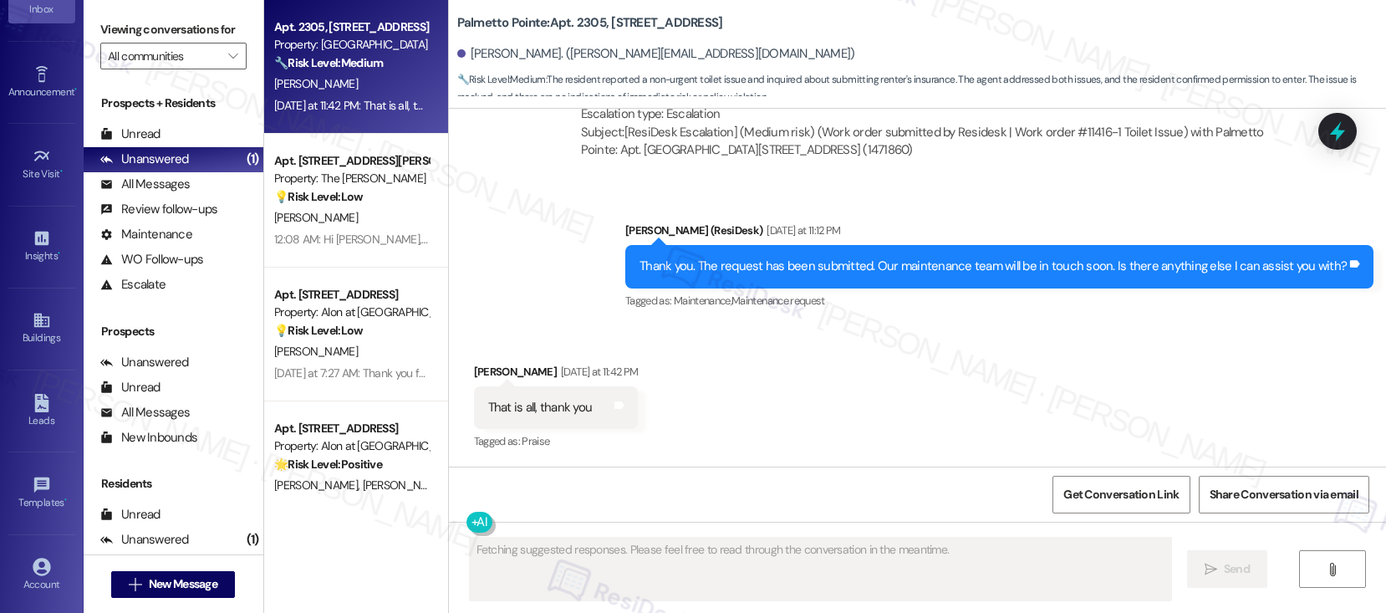
scroll to position [1276, 0]
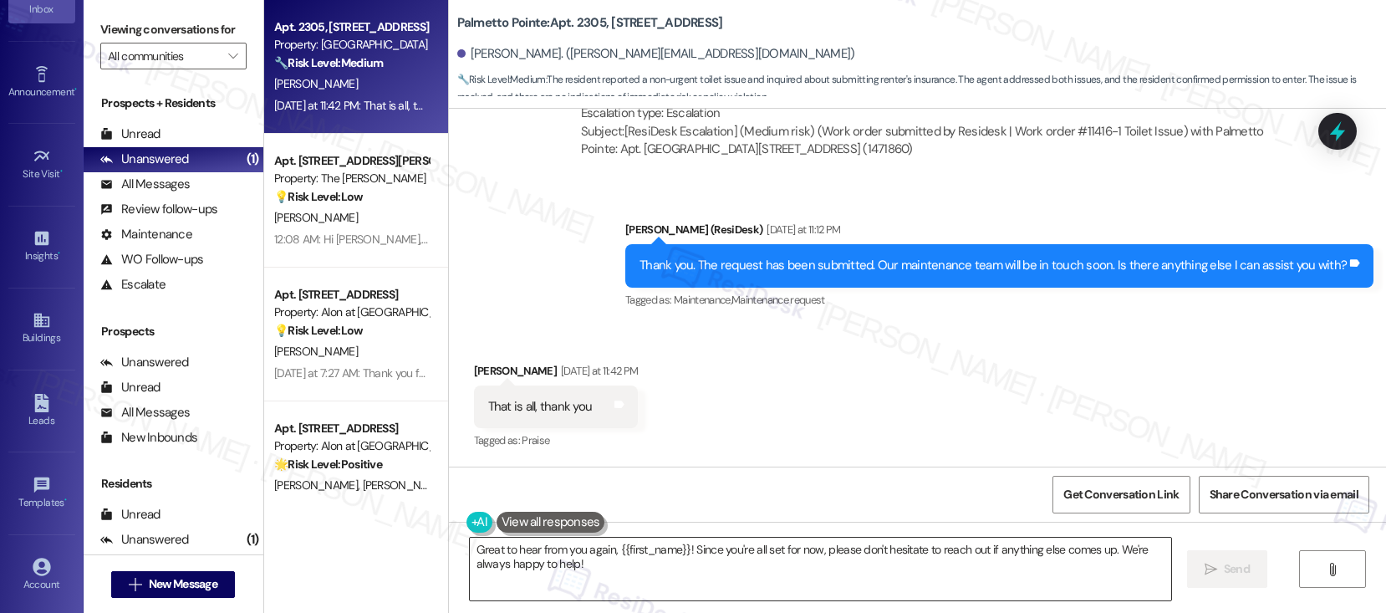
click at [586, 573] on textarea "Great to hear from you again, {{first_name}}! Since you're all set for now, ple…" at bounding box center [820, 568] width 701 height 63
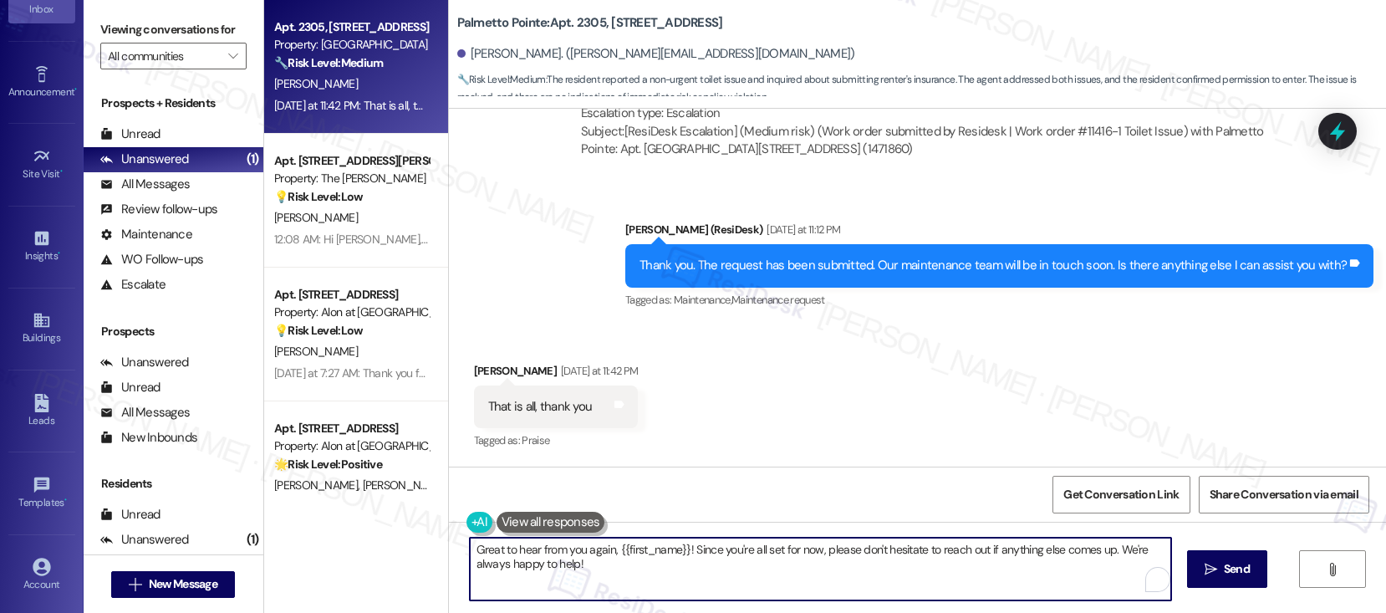
click at [586, 573] on textarea "Great to hear from you again, {{first_name}}! Since you're all set for now, ple…" at bounding box center [820, 568] width 701 height 63
click at [638, 572] on textarea "Great to hear from you again, {{first_name}}! Since you're all set for now, ple…" at bounding box center [820, 568] width 701 height 63
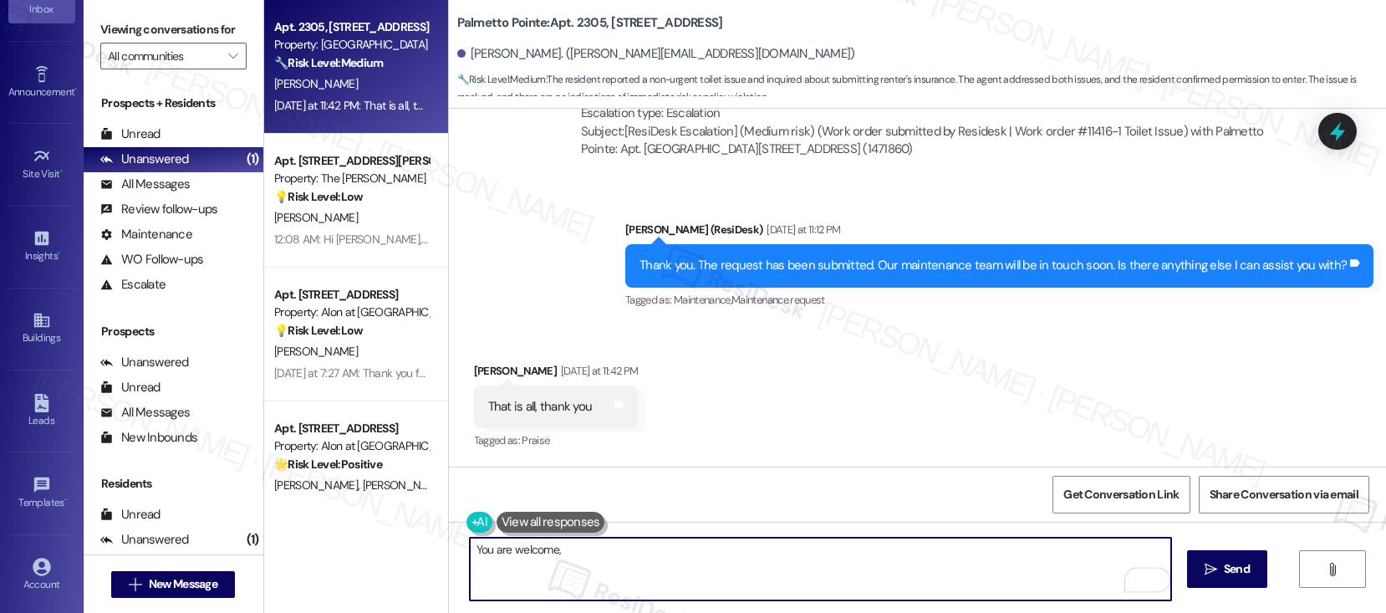
click at [474, 373] on div "[PERSON_NAME] [DATE] at 11:42 PM" at bounding box center [556, 373] width 165 height 23
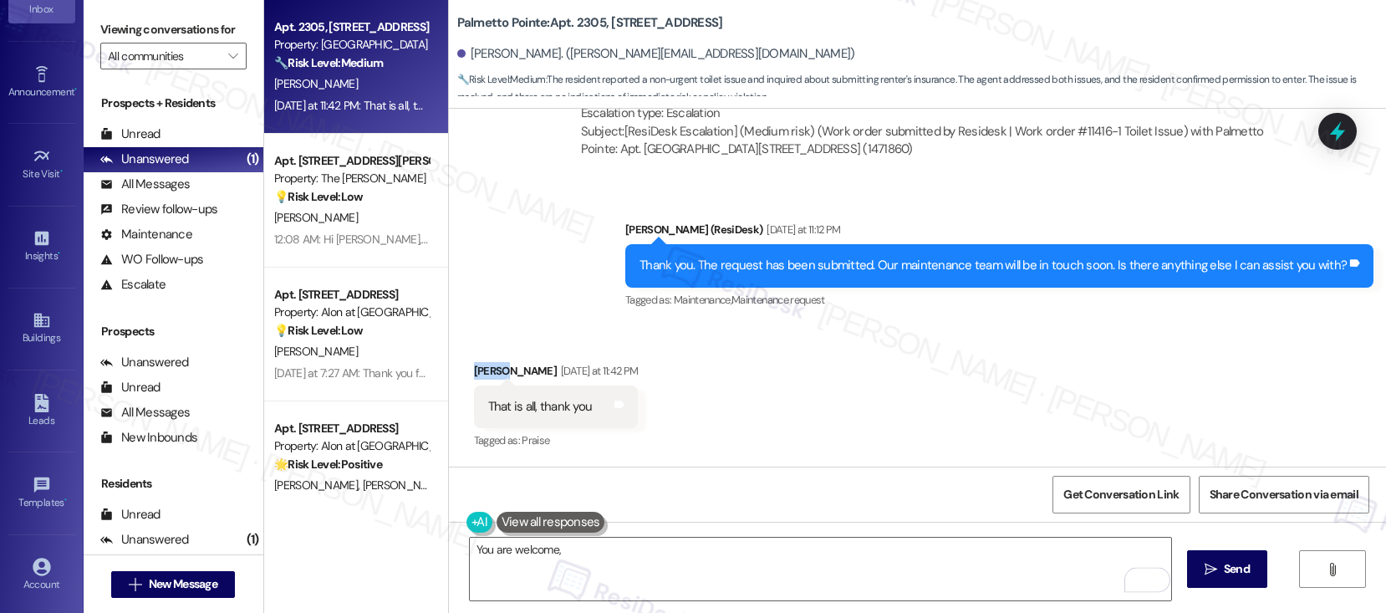
click at [474, 373] on div "[PERSON_NAME] [DATE] at 11:42 PM" at bounding box center [556, 373] width 165 height 23
copy div "[PERSON_NAME]"
click at [638, 551] on textarea "You are welcome," at bounding box center [820, 568] width 701 height 63
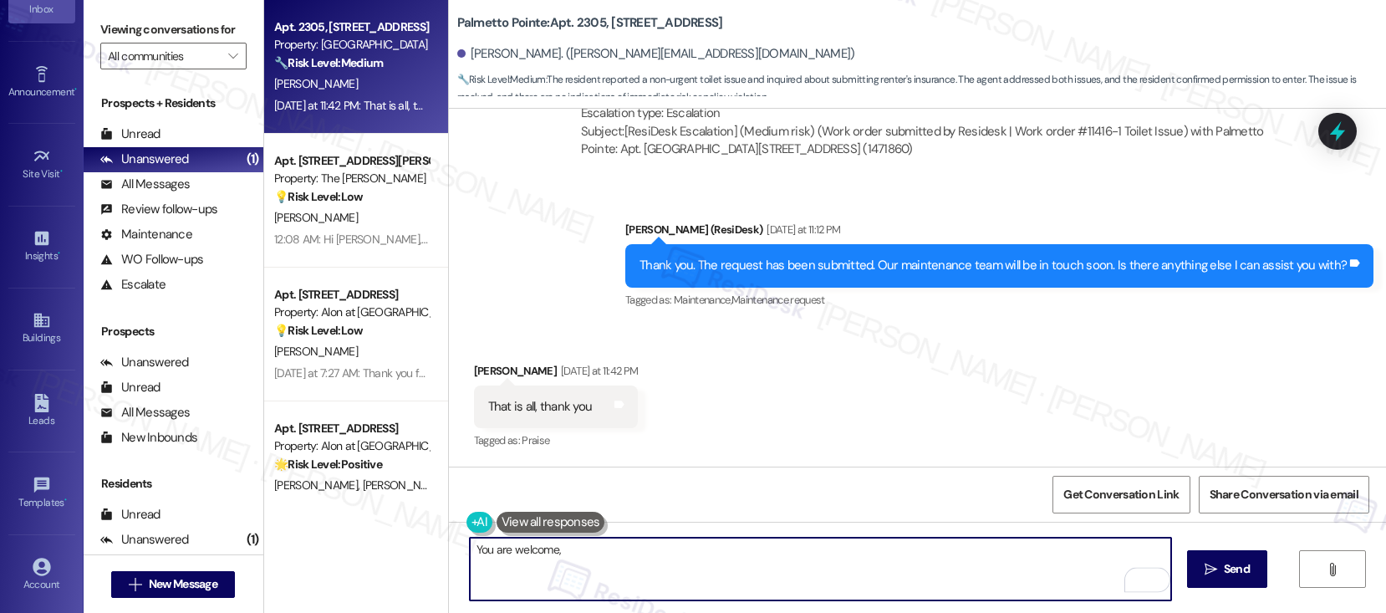
paste textarea "[PERSON_NAME]"
click at [660, 549] on textarea "You are welcome, [PERSON_NAME]!" at bounding box center [820, 568] width 701 height 63
type textarea "You are welcome, [PERSON_NAME]! 🙂"
click at [1229, 576] on span "Send" at bounding box center [1237, 569] width 26 height 18
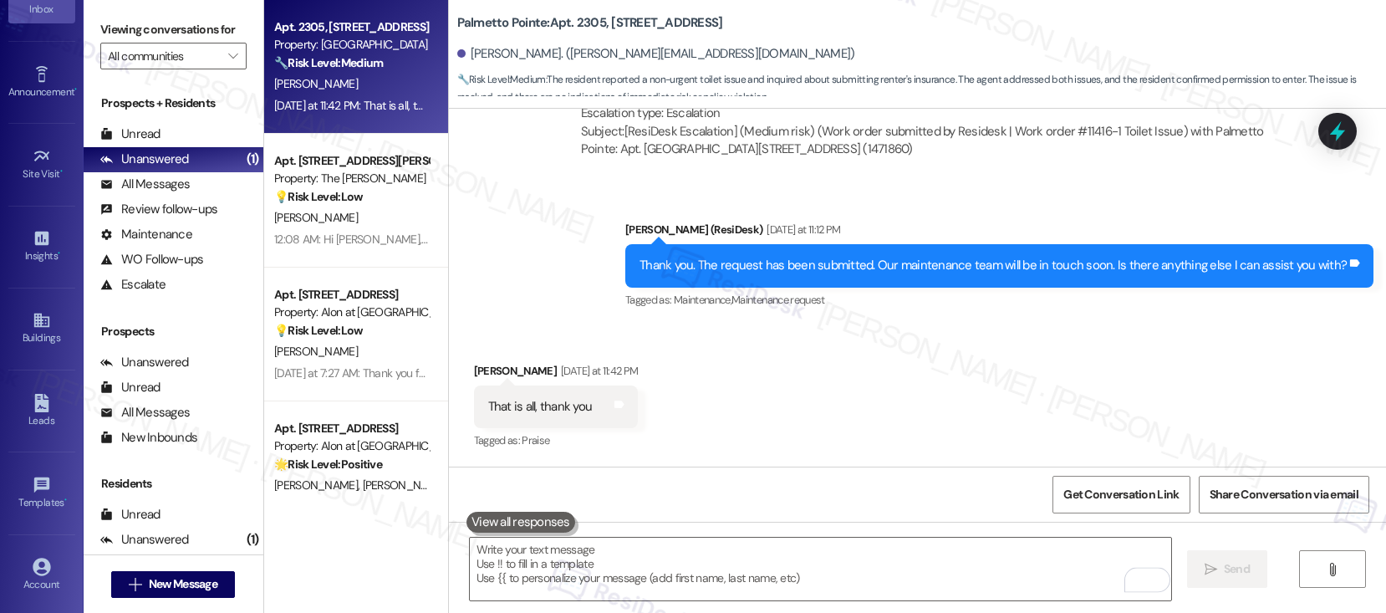
scroll to position [1275, 0]
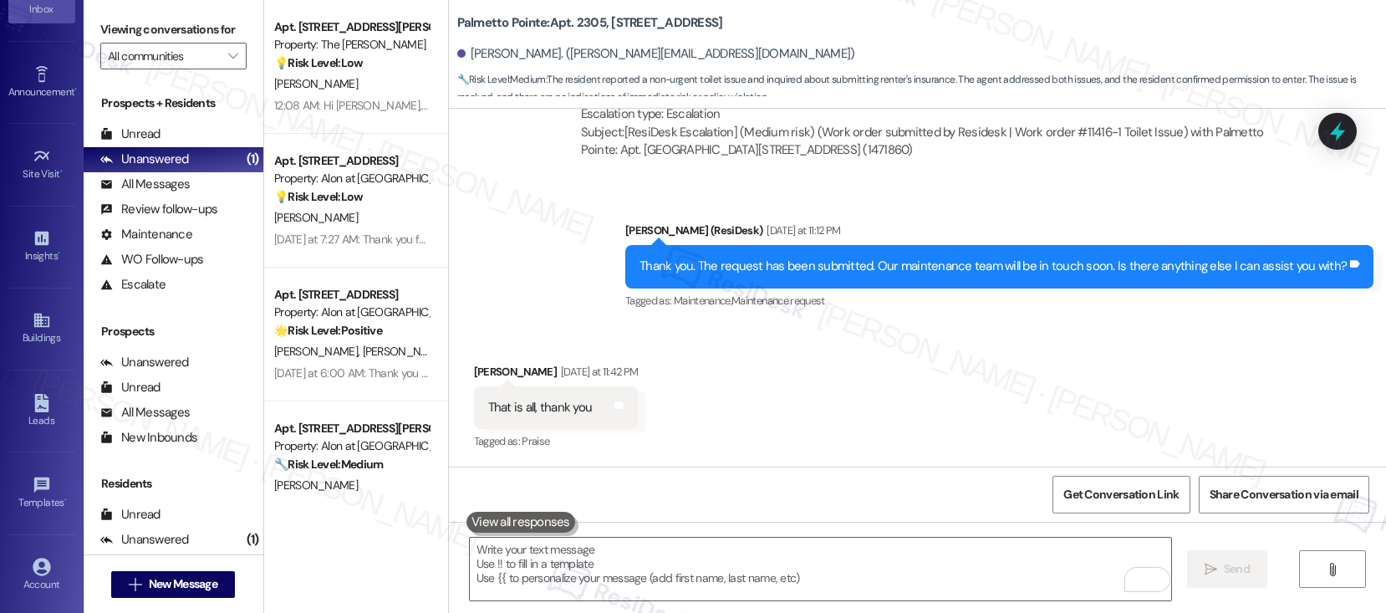
click at [380, 96] on div "12:08 AM: Hi [PERSON_NAME], I’ve already sent a follow-up regarding this issue …" at bounding box center [351, 105] width 158 height 21
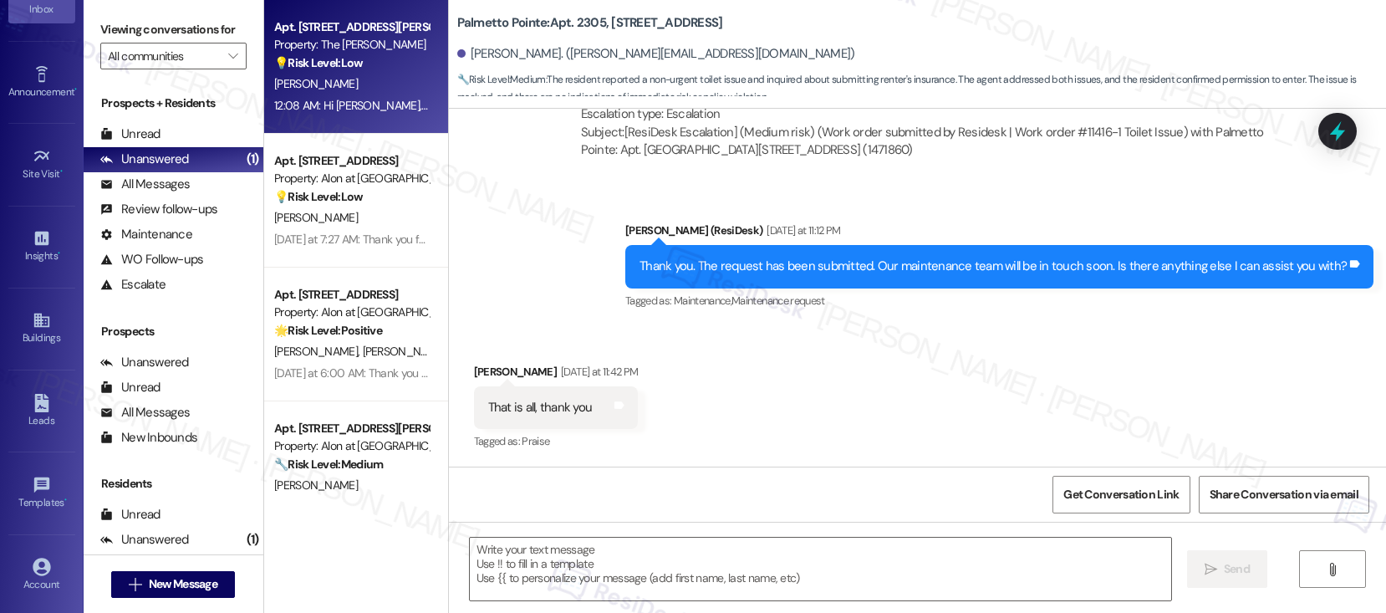
type textarea "Fetching suggested responses. Please feel free to read through the conversation…"
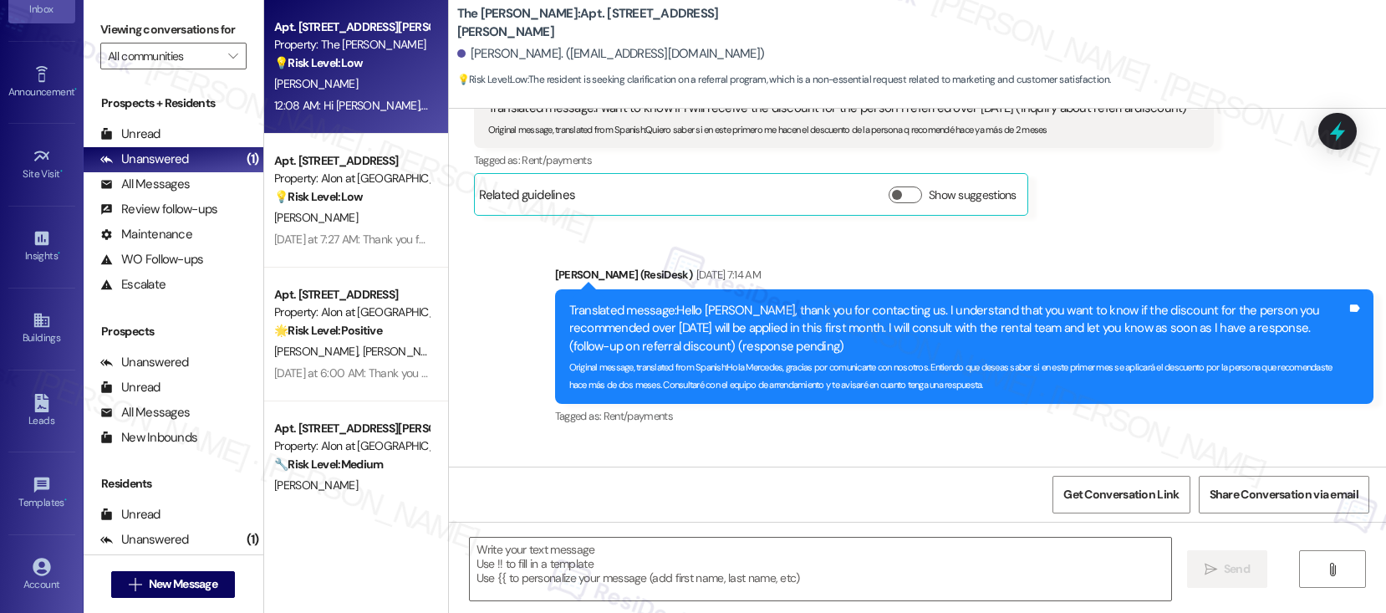
type textarea "Fetching suggested responses. Please feel free to read through the conversation…"
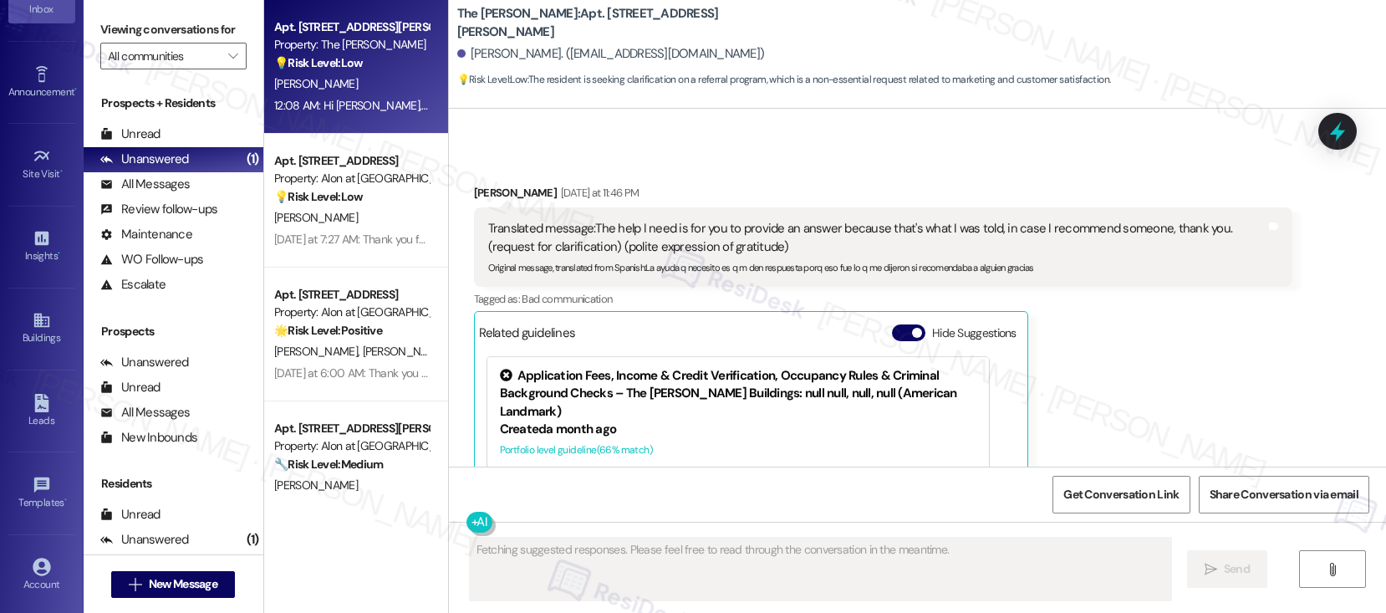
scroll to position [2182, 0]
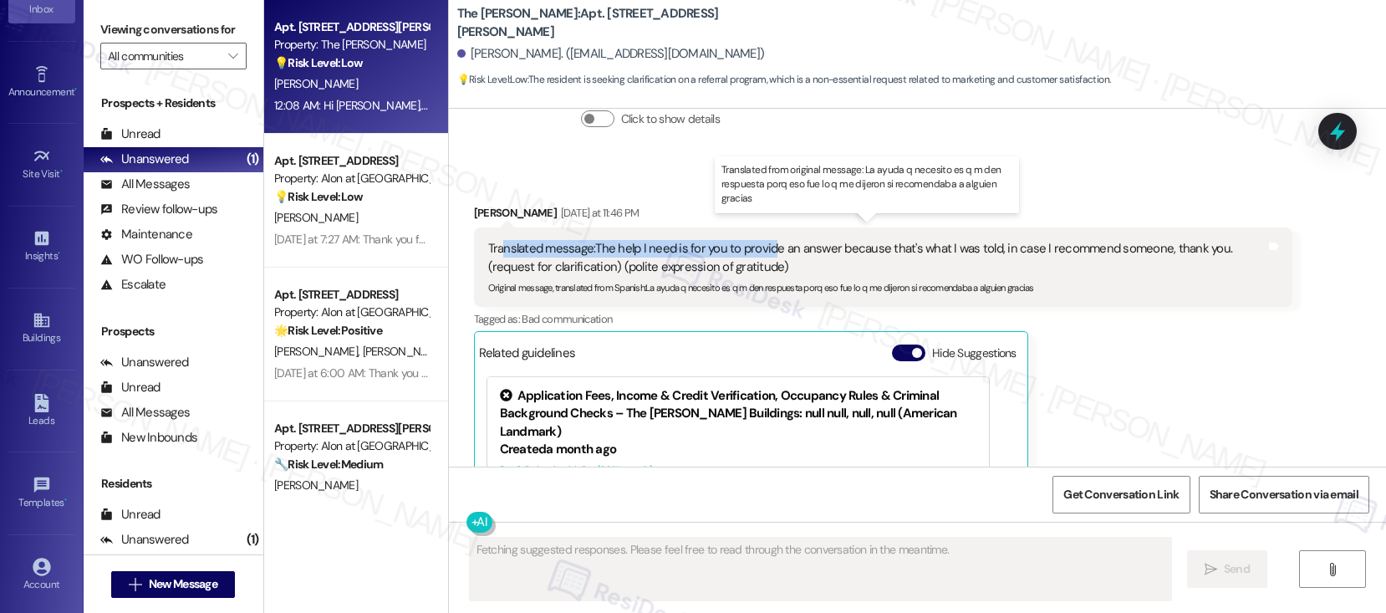
drag, startPoint x: 489, startPoint y: 230, endPoint x: 758, endPoint y: 237, distance: 269.2
click at [758, 240] on div "Translated message: The help I need is for you to provide an answer because tha…" at bounding box center [876, 258] width 777 height 36
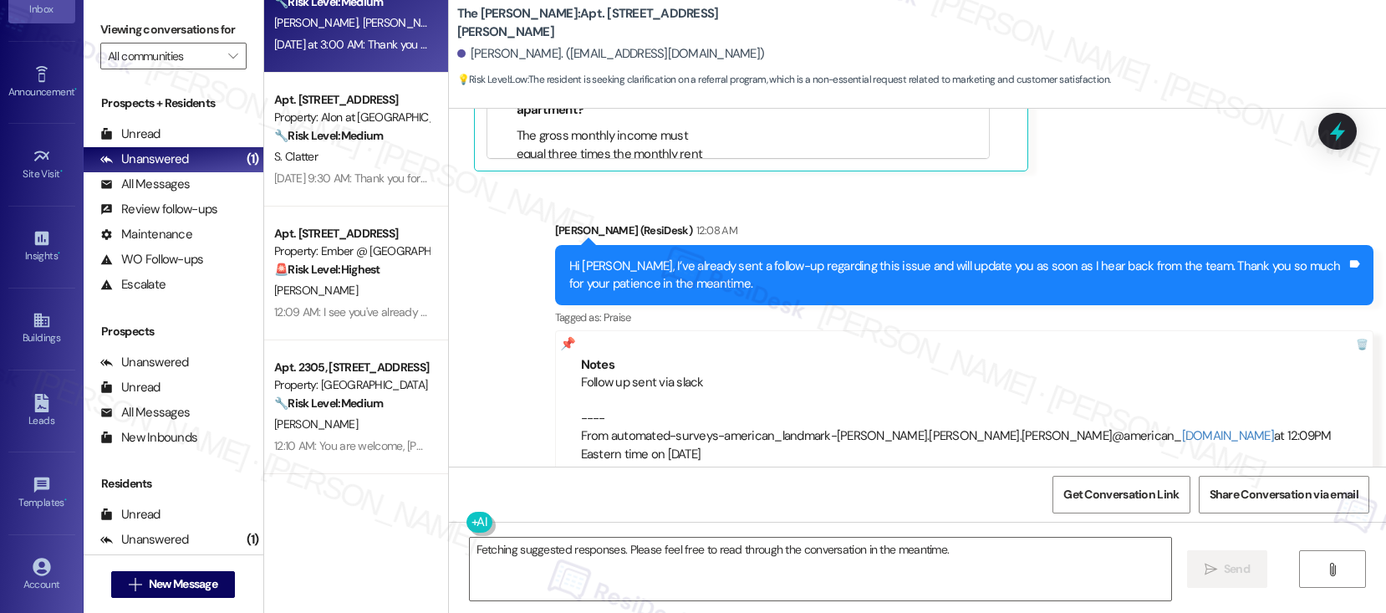
scroll to position [601, 0]
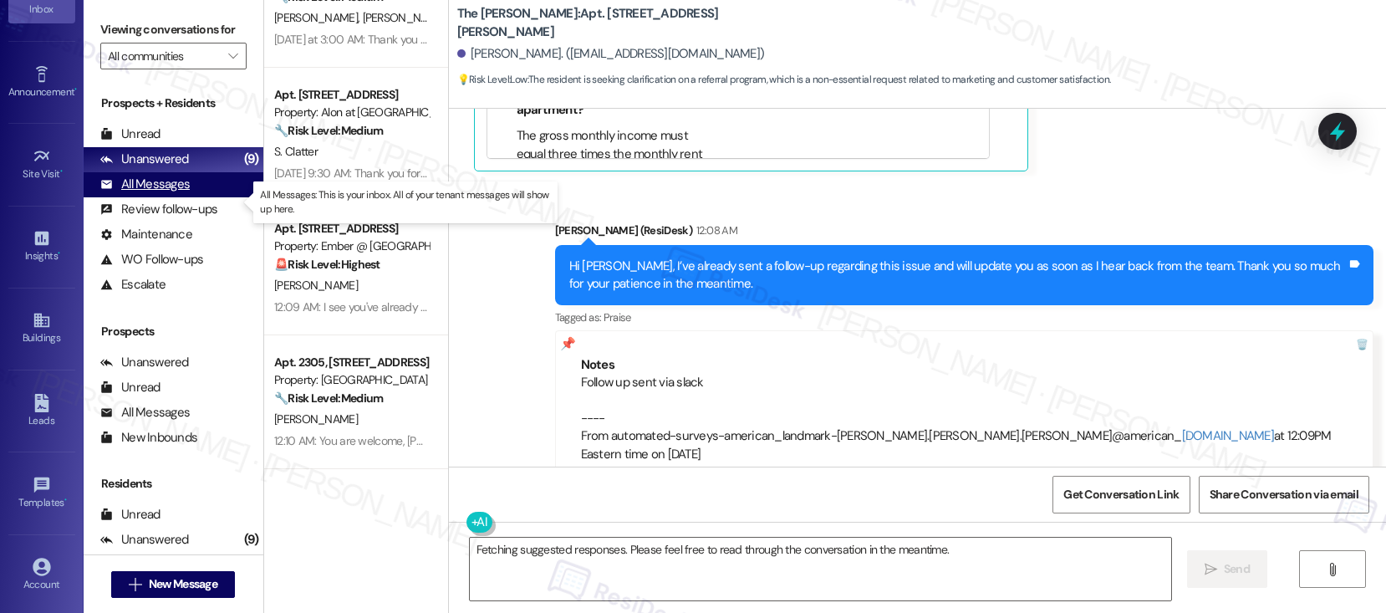
click at [162, 193] on div "All Messages" at bounding box center [144, 185] width 89 height 18
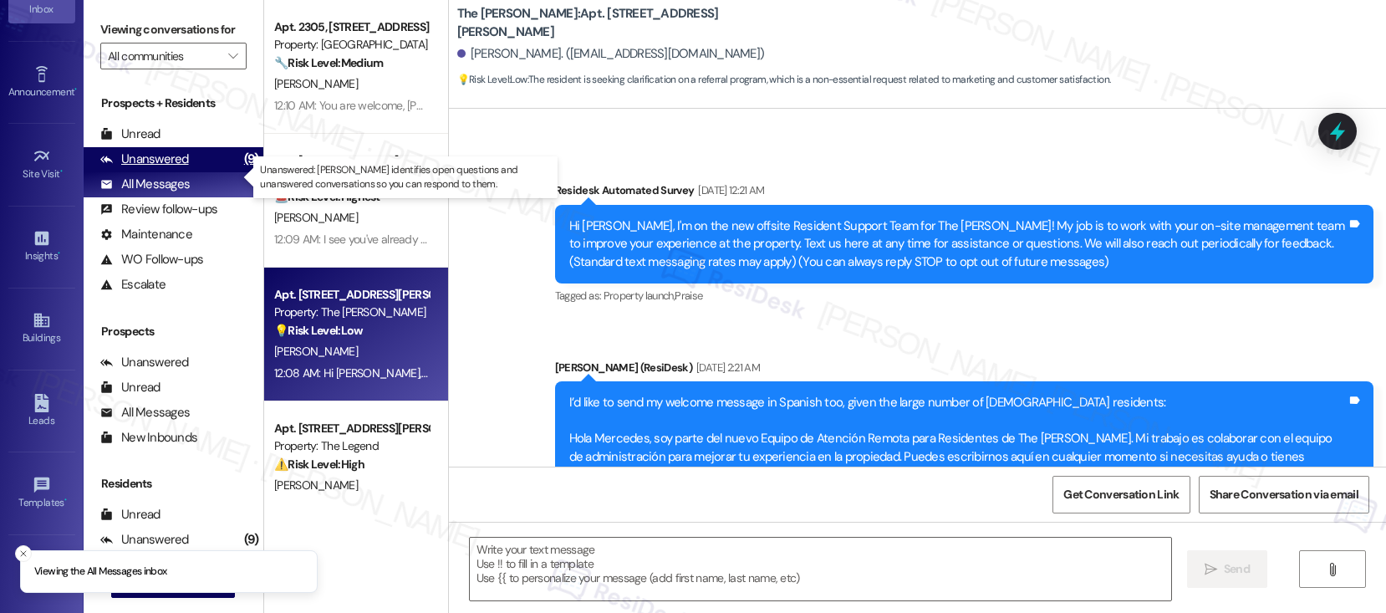
click at [160, 168] on div "Unanswered" at bounding box center [144, 159] width 89 height 18
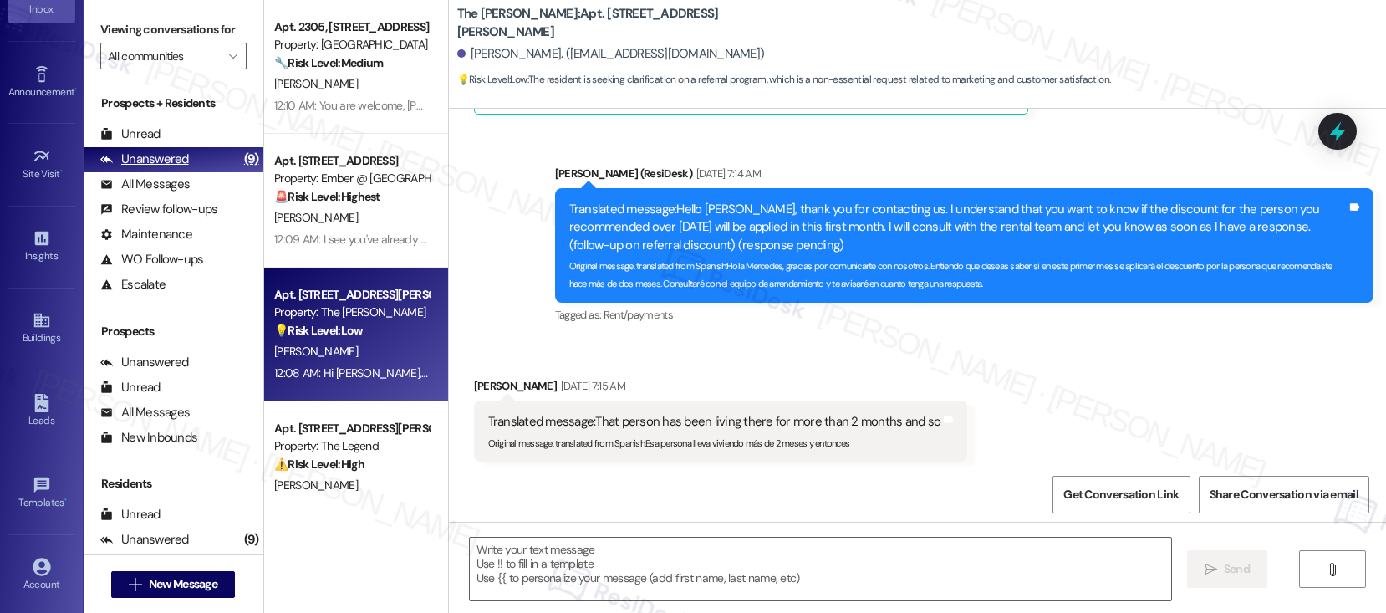
type textarea "Fetching suggested responses. Please feel free to read through the conversation…"
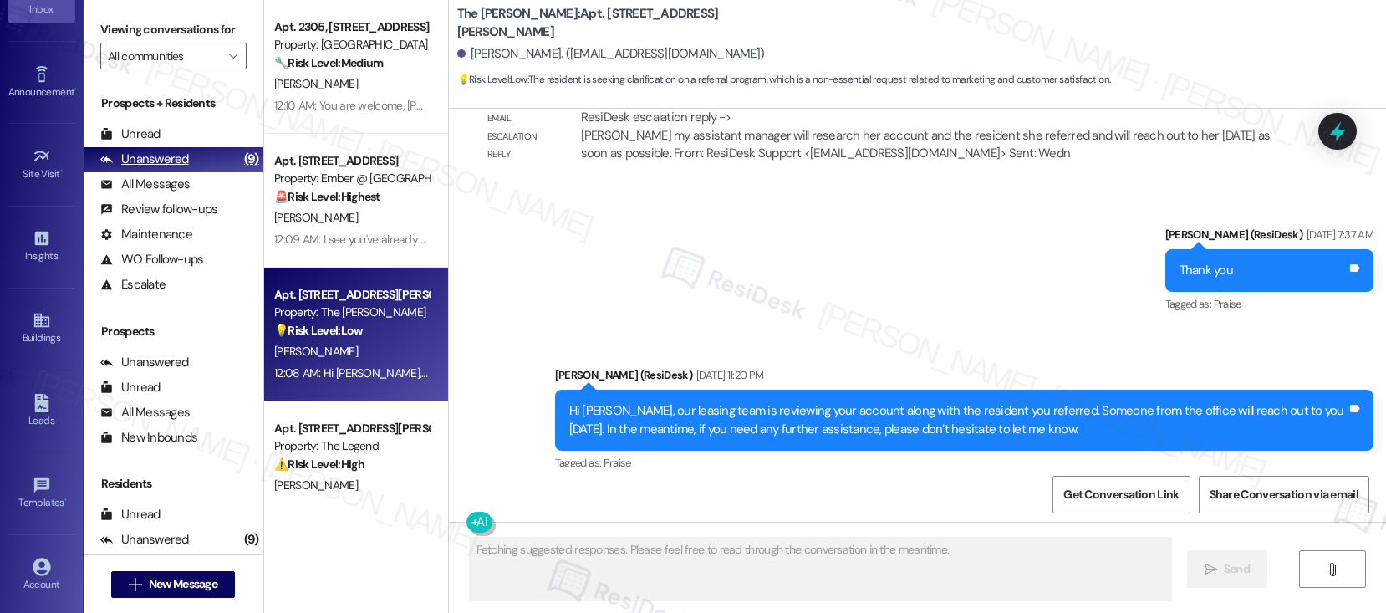
scroll to position [2284, 0]
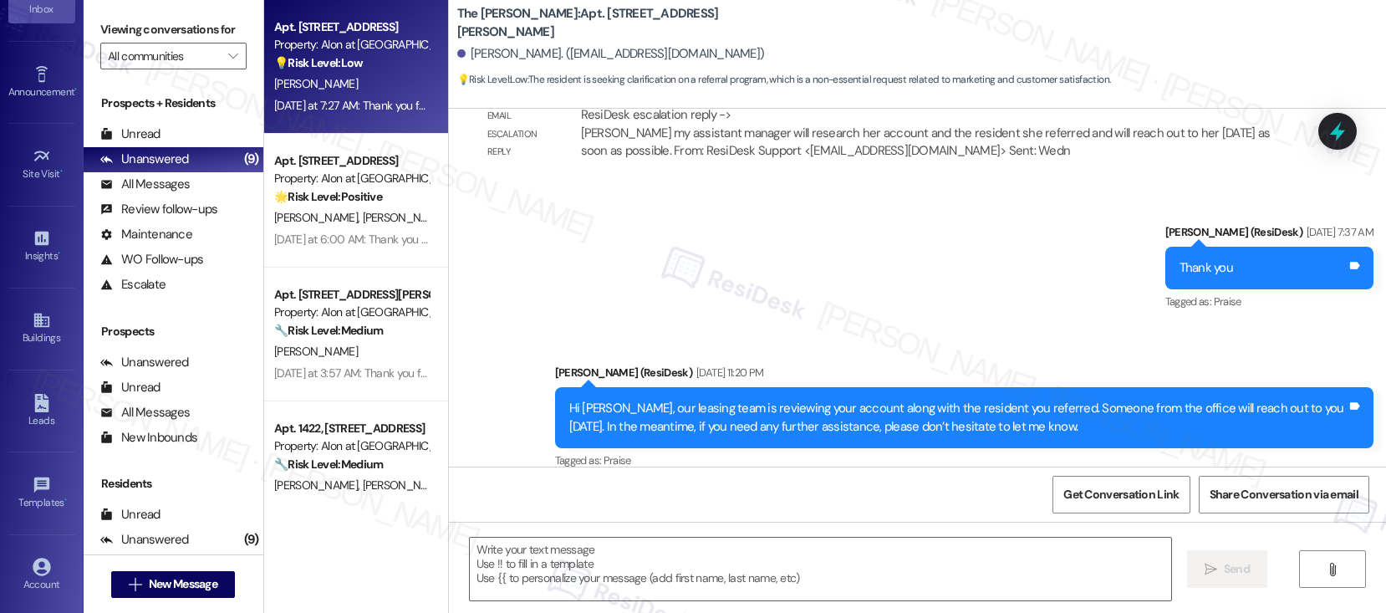
type textarea "Fetching suggested responses. Please feel free to read through the conversation…"
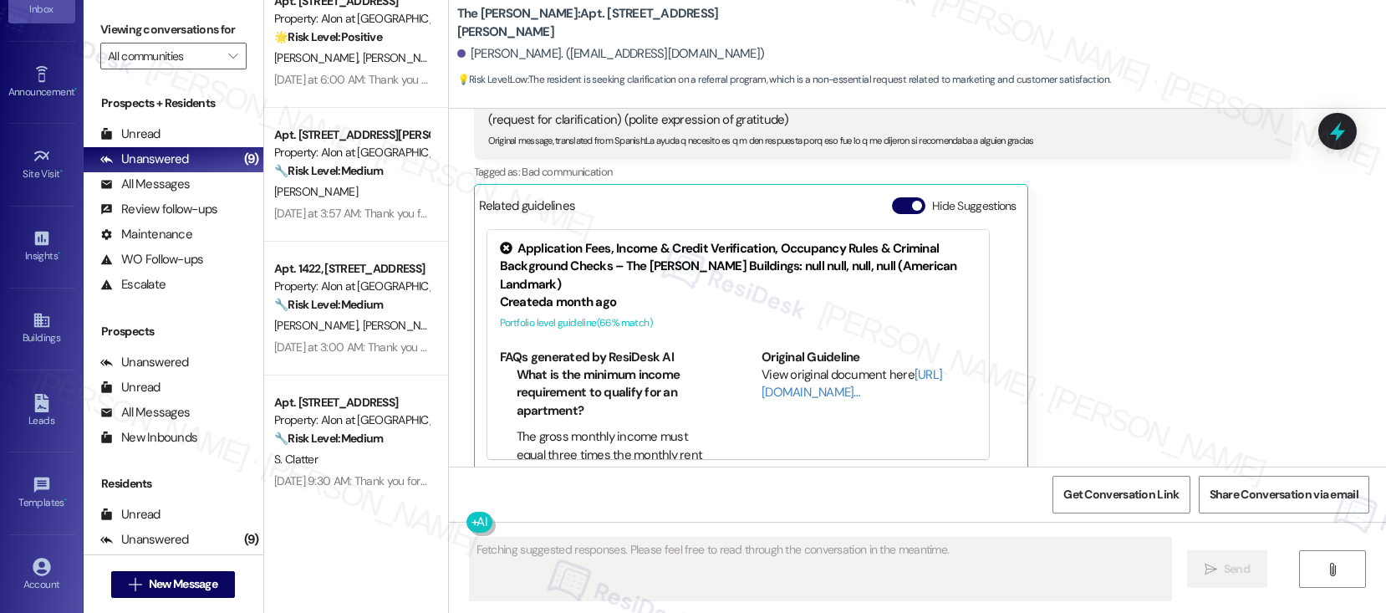
scroll to position [0, 0]
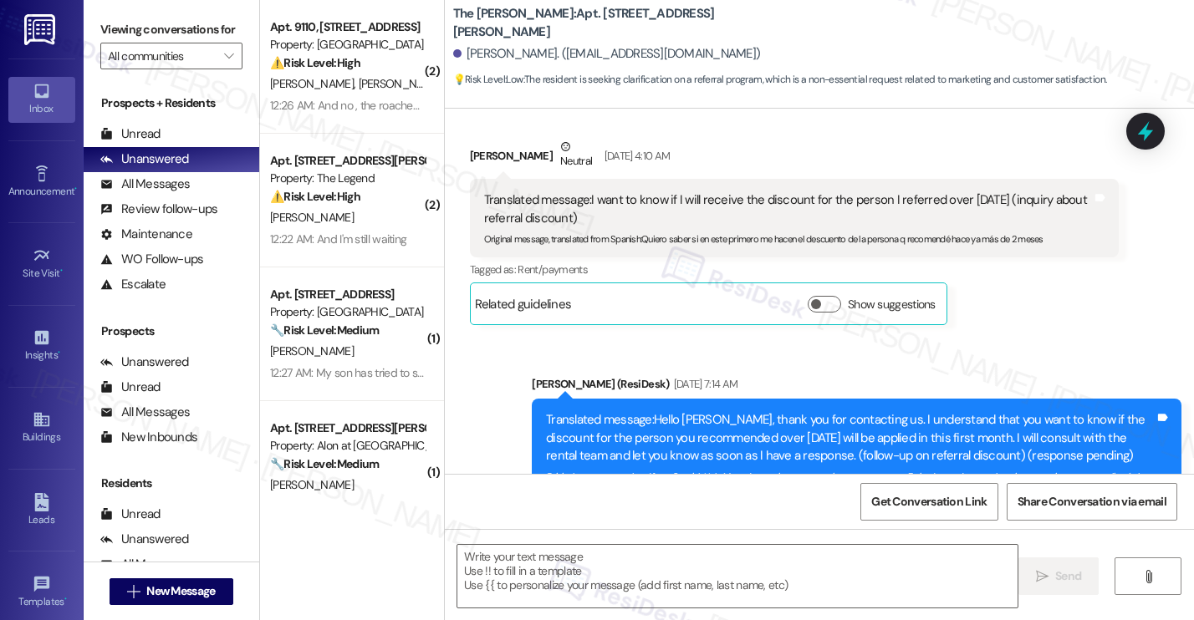
type textarea "Fetching suggested responses. Please feel free to read through the conversation…"
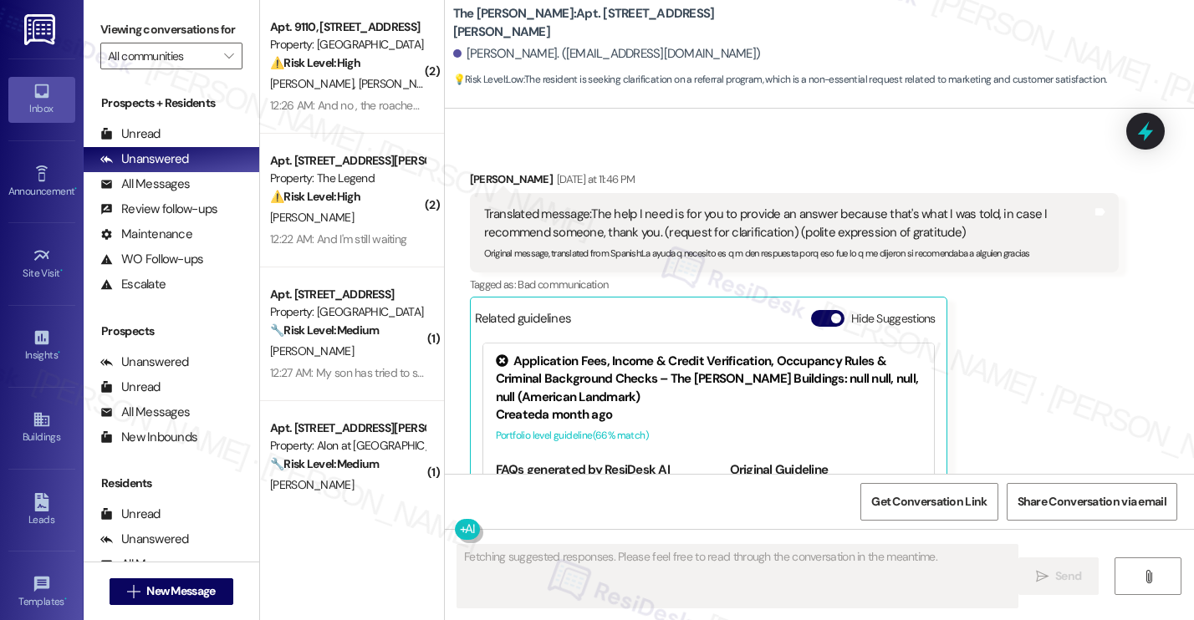
scroll to position [5, 0]
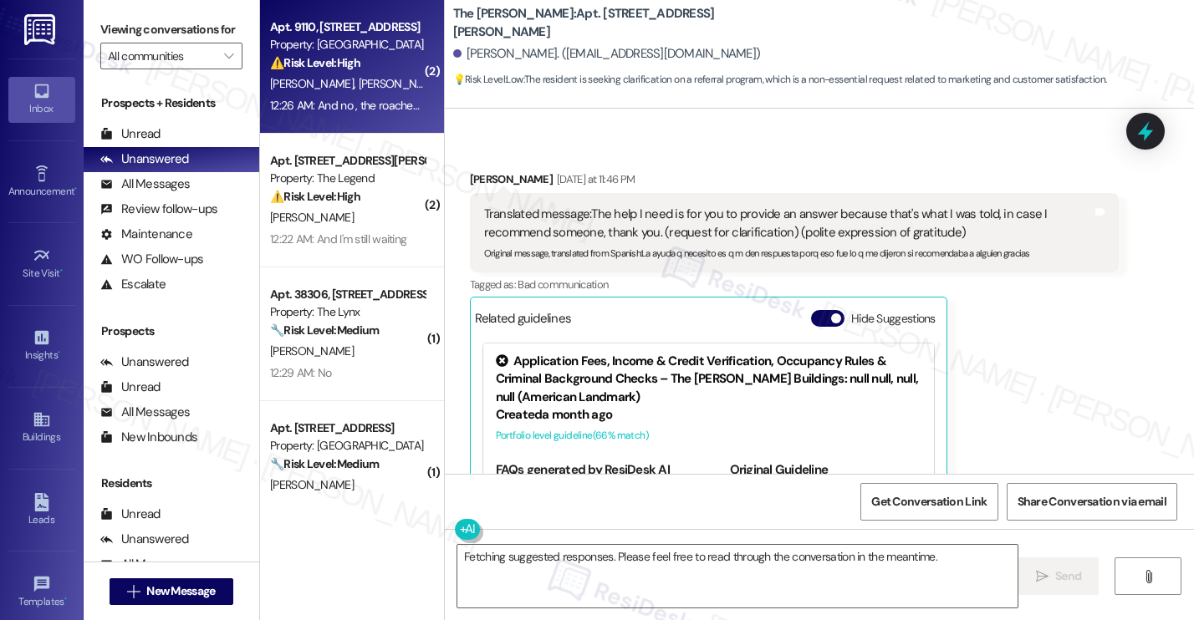
click at [366, 86] on span "[PERSON_NAME]" at bounding box center [400, 83] width 84 height 15
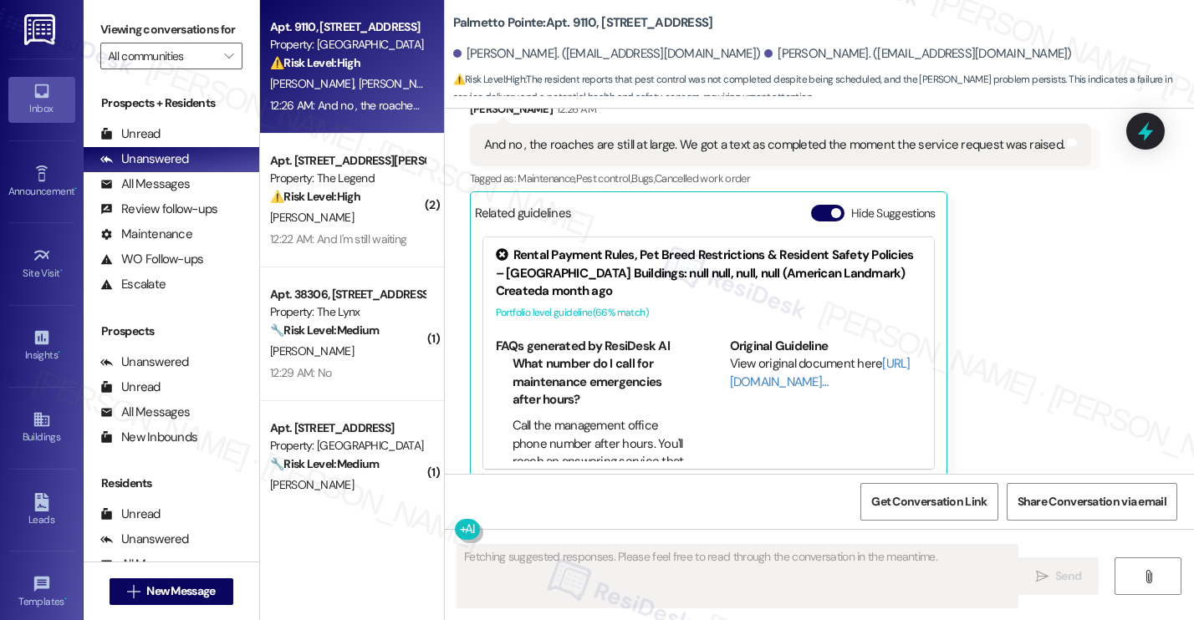
scroll to position [2922, 0]
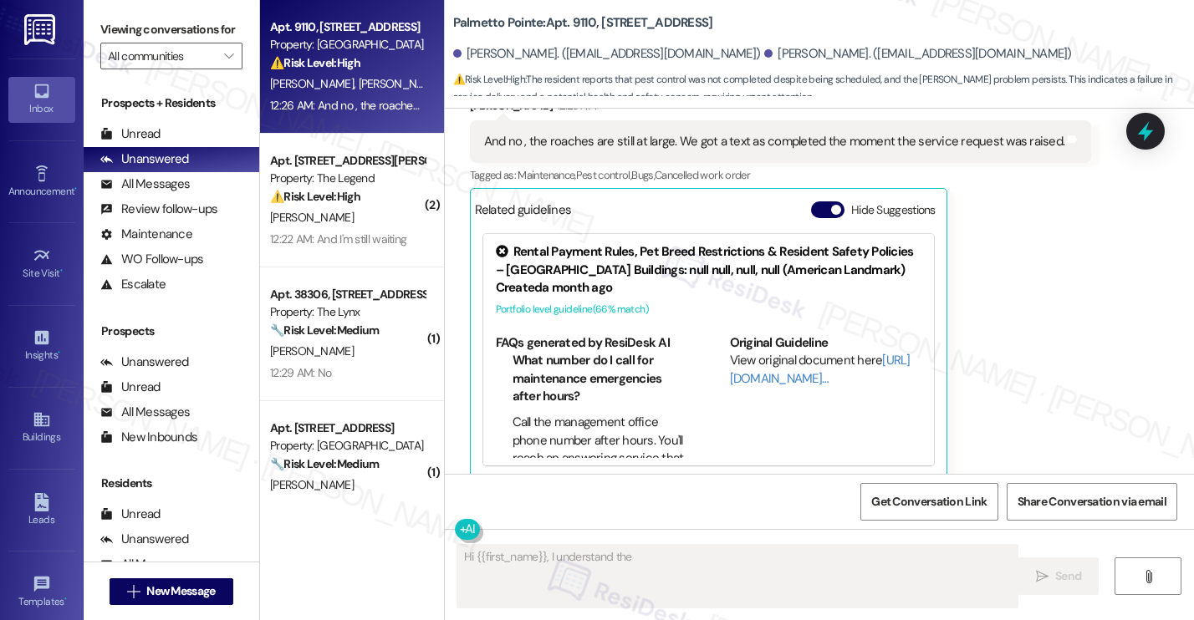
type textarea "Hi {{first_name}}, I understand the pest"
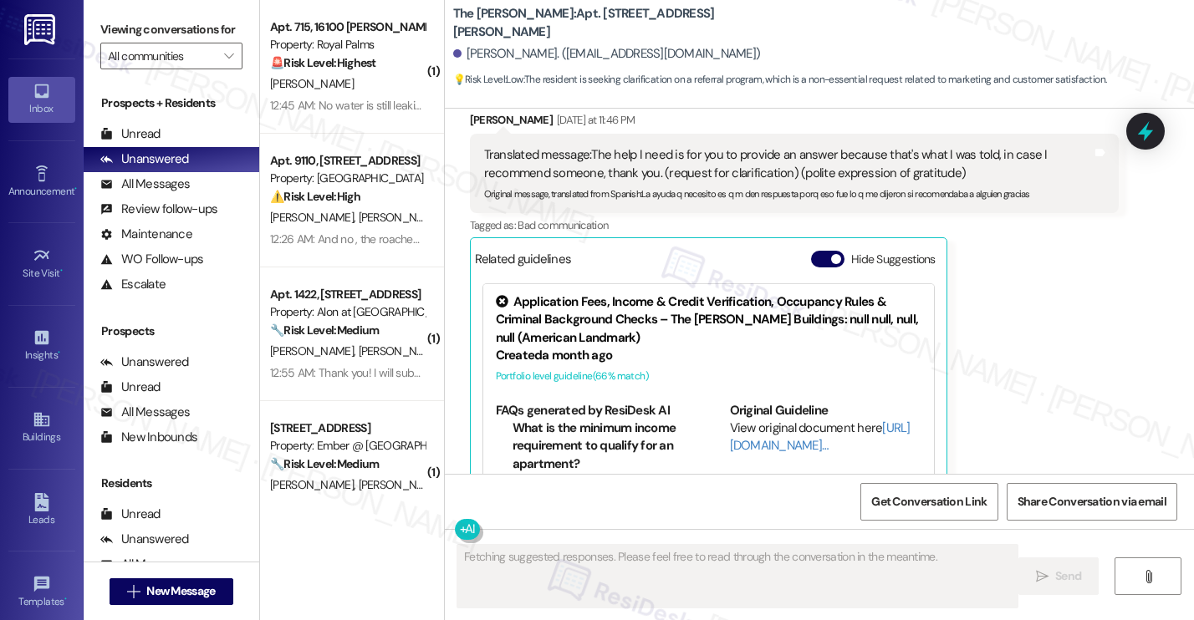
scroll to position [2212, 0]
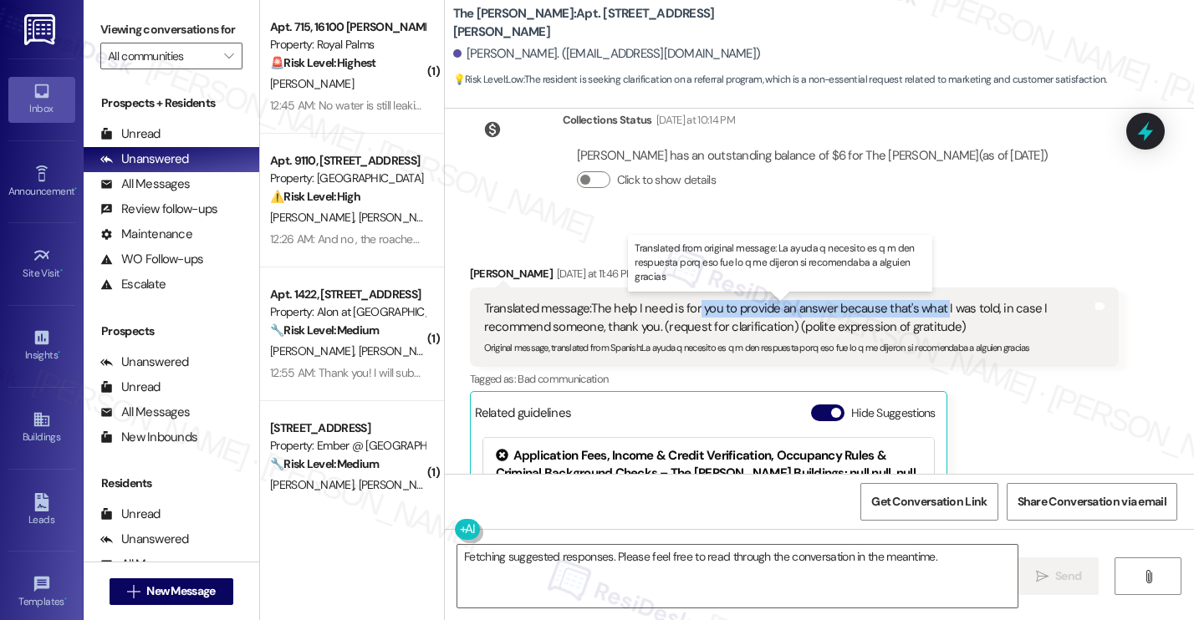
drag, startPoint x: 688, startPoint y: 315, endPoint x: 933, endPoint y: 312, distance: 244.9
click at [933, 312] on div "Translated message: The help I need is for you to provide an answer because tha…" at bounding box center [788, 318] width 609 height 36
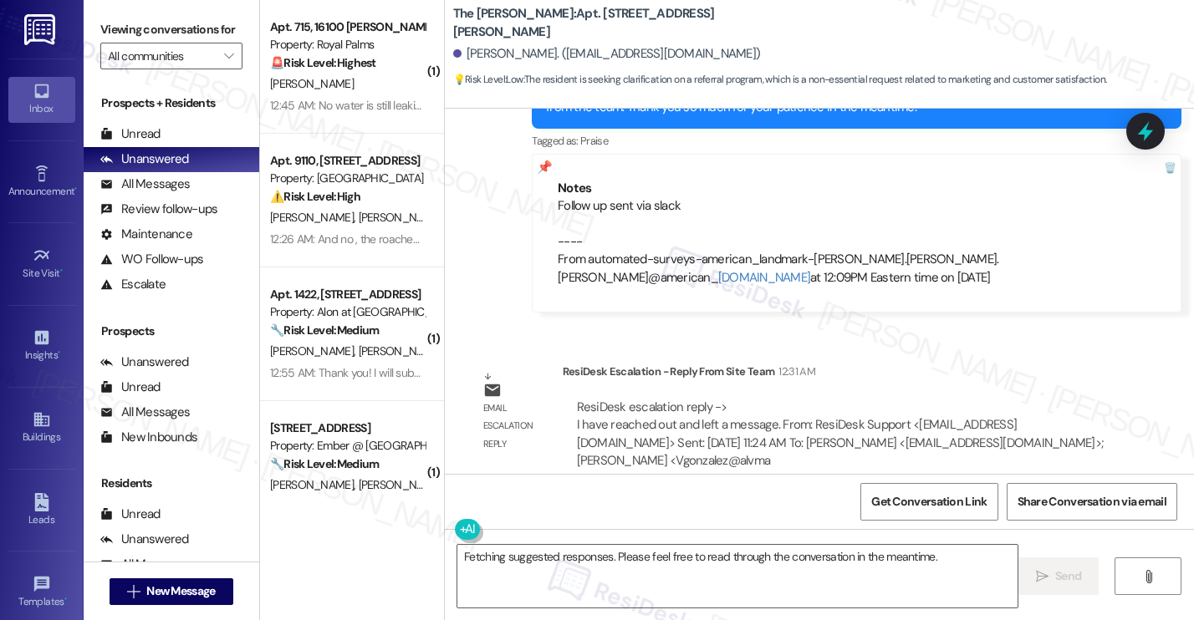
scroll to position [2922, 0]
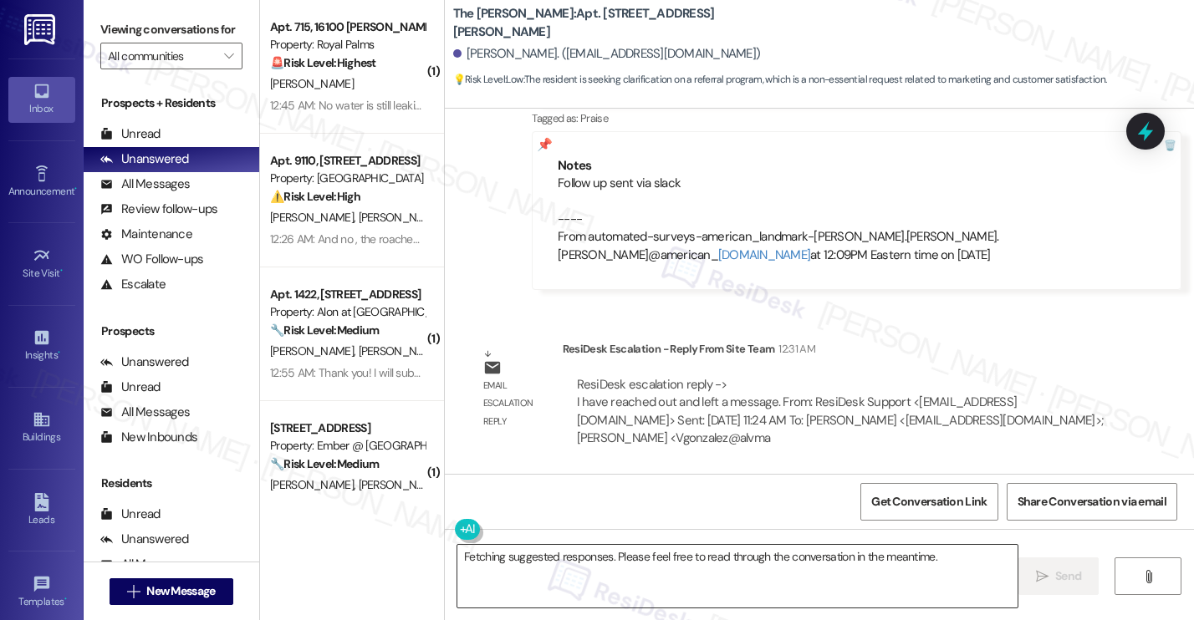
click at [645, 560] on textarea "Fetching suggested responses. Please feel free to read through the conversation…" at bounding box center [737, 576] width 560 height 63
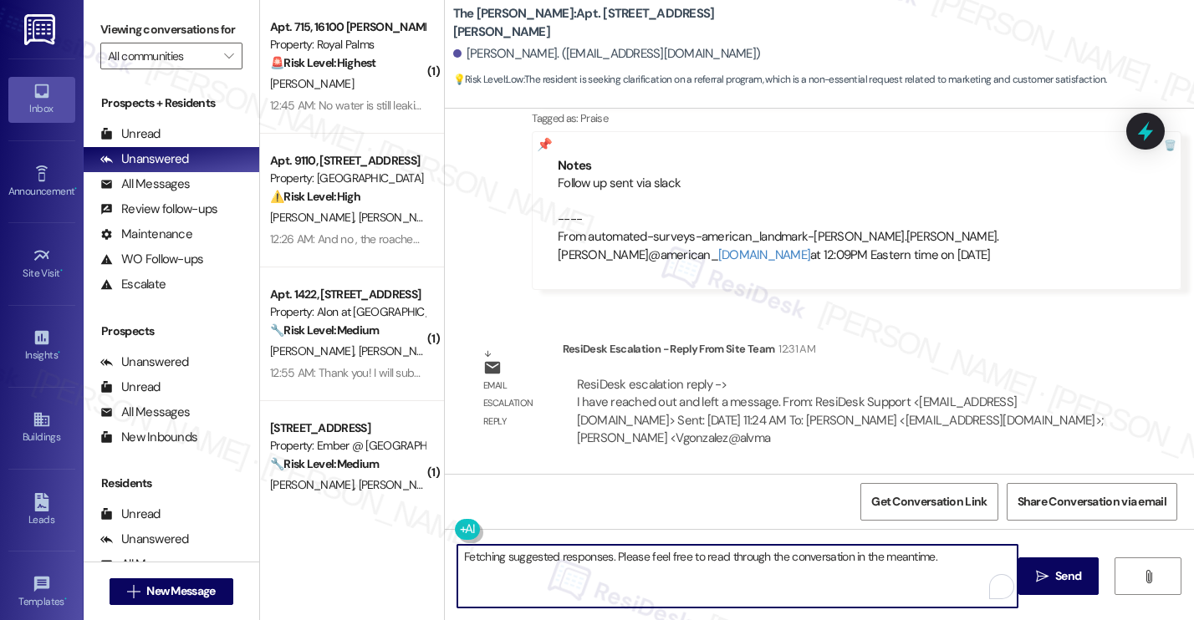
click at [645, 560] on textarea "Fetching suggested responses. Please feel free to read through the conversation…" at bounding box center [737, 576] width 560 height 63
drag, startPoint x: 645, startPoint y: 560, endPoint x: 710, endPoint y: 558, distance: 64.4
click at [646, 560] on textarea "Fetching suggested responses. Please feel free to read through the conversation…" at bounding box center [737, 576] width 560 height 63
type textarea "Hi Mercedes, I was just informed by our onsite team that they reached out to yo…"
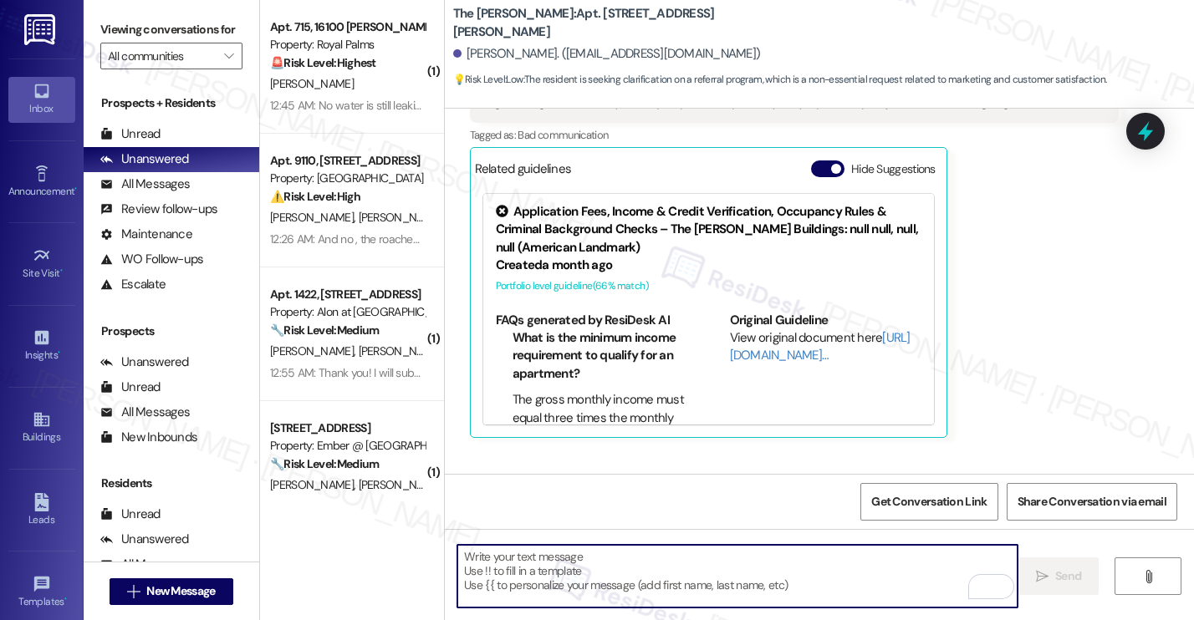
scroll to position [2433, 0]
